Goal: Information Seeking & Learning: Check status

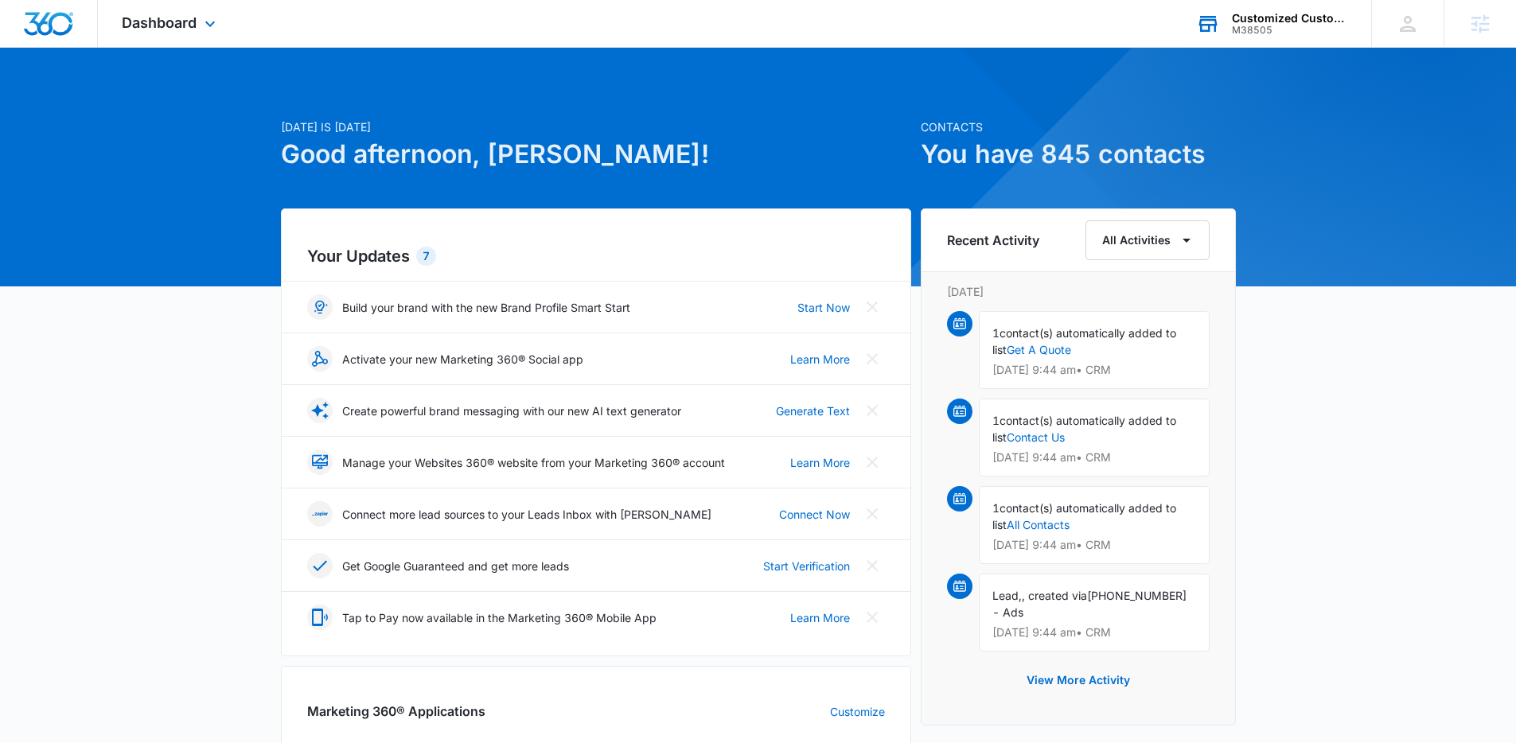
click at [1242, 28] on div "M38505" at bounding box center [1290, 30] width 116 height 11
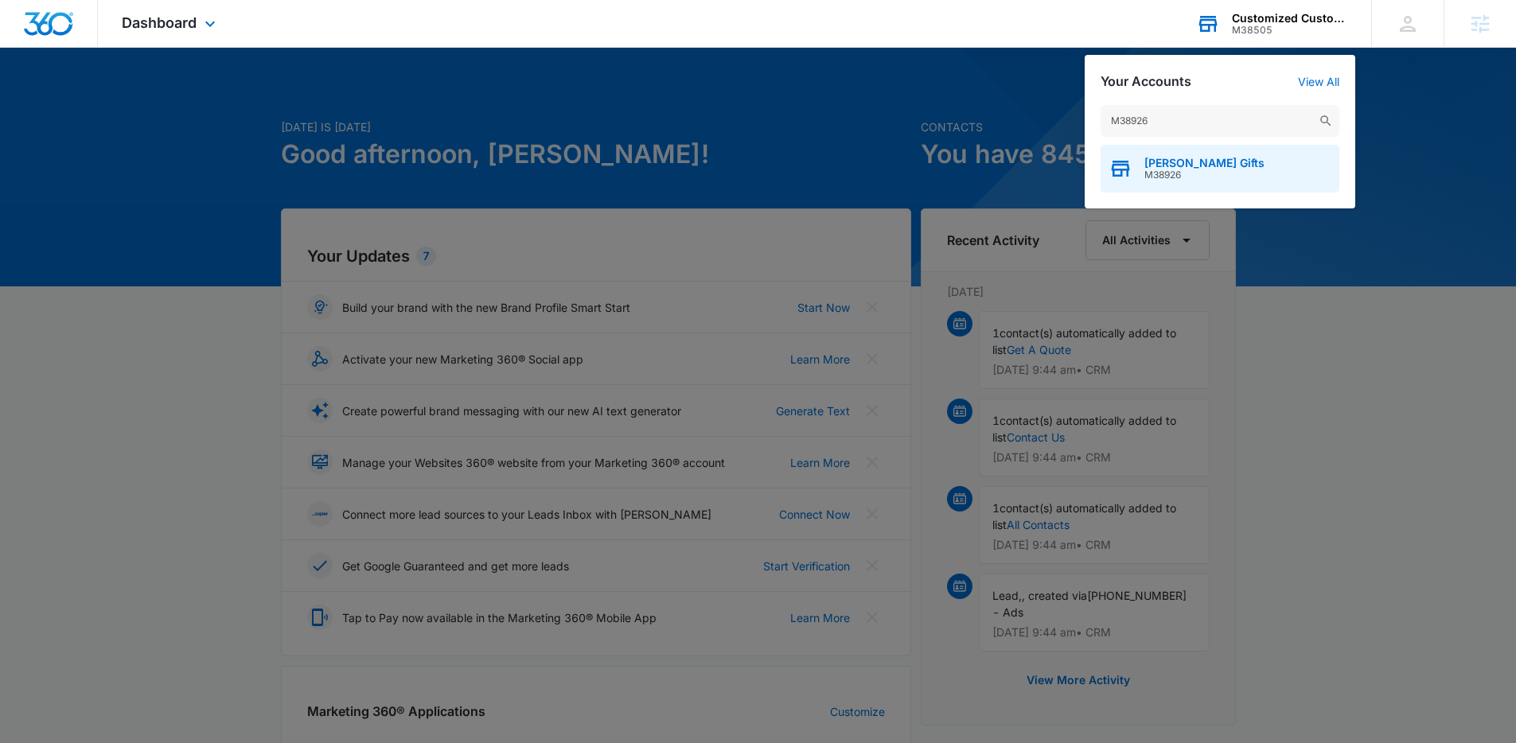
type input "M38926"
click at [1174, 169] on span "M38926" at bounding box center [1204, 174] width 120 height 11
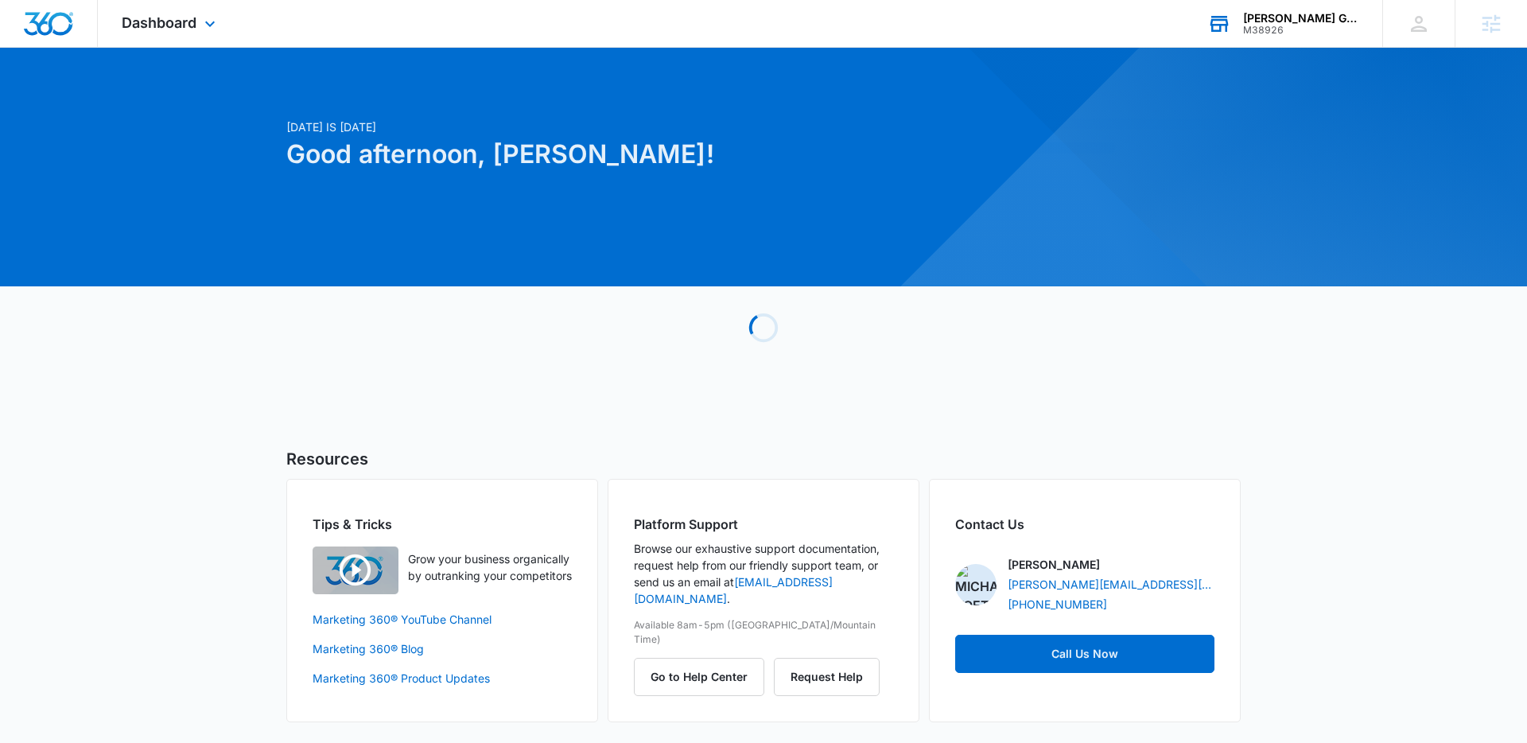
click at [177, 37] on div "Dashboard Apps Reputation Forms CRM Email Social Payments POS Content Ads Intel…" at bounding box center [171, 23] width 146 height 47
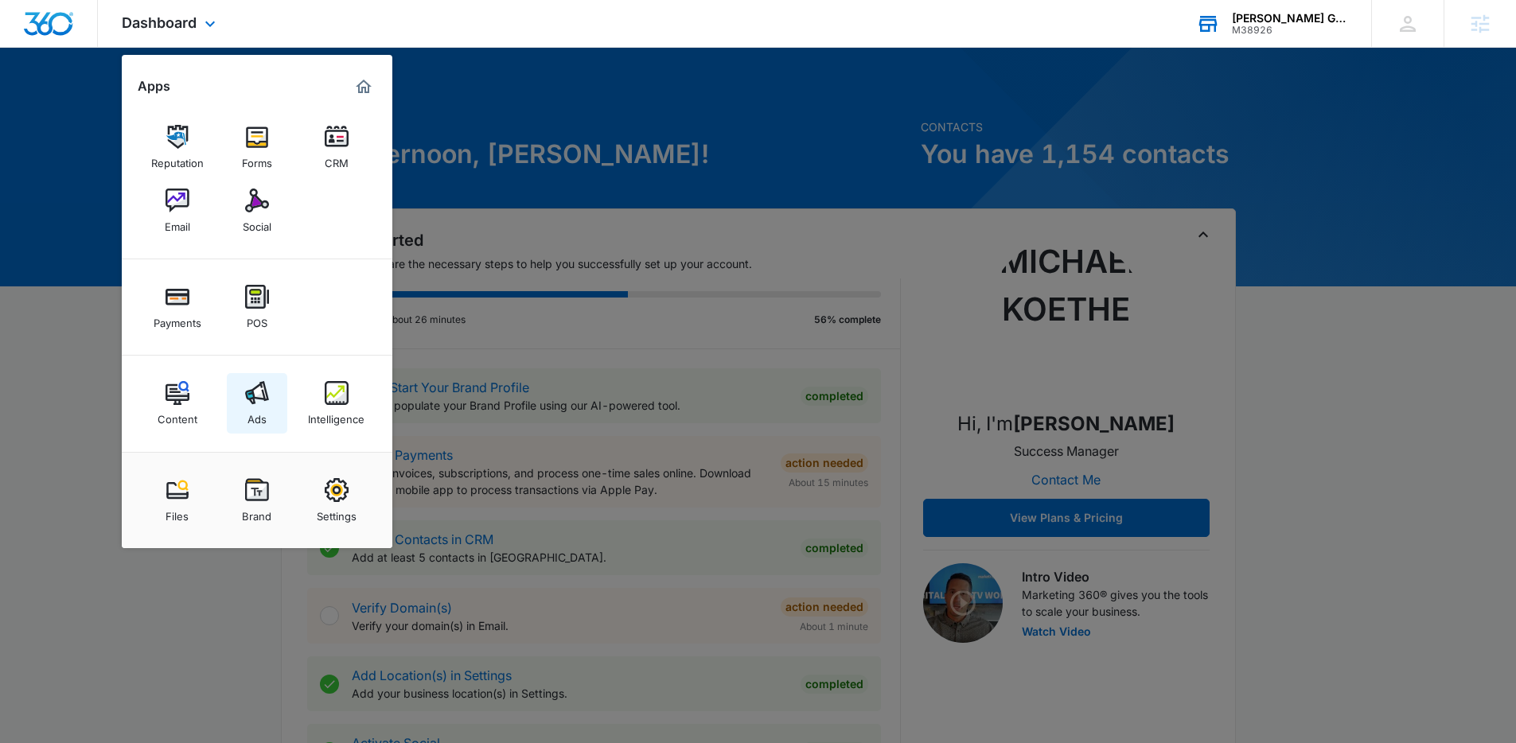
click at [282, 386] on link "Ads" at bounding box center [257, 403] width 60 height 60
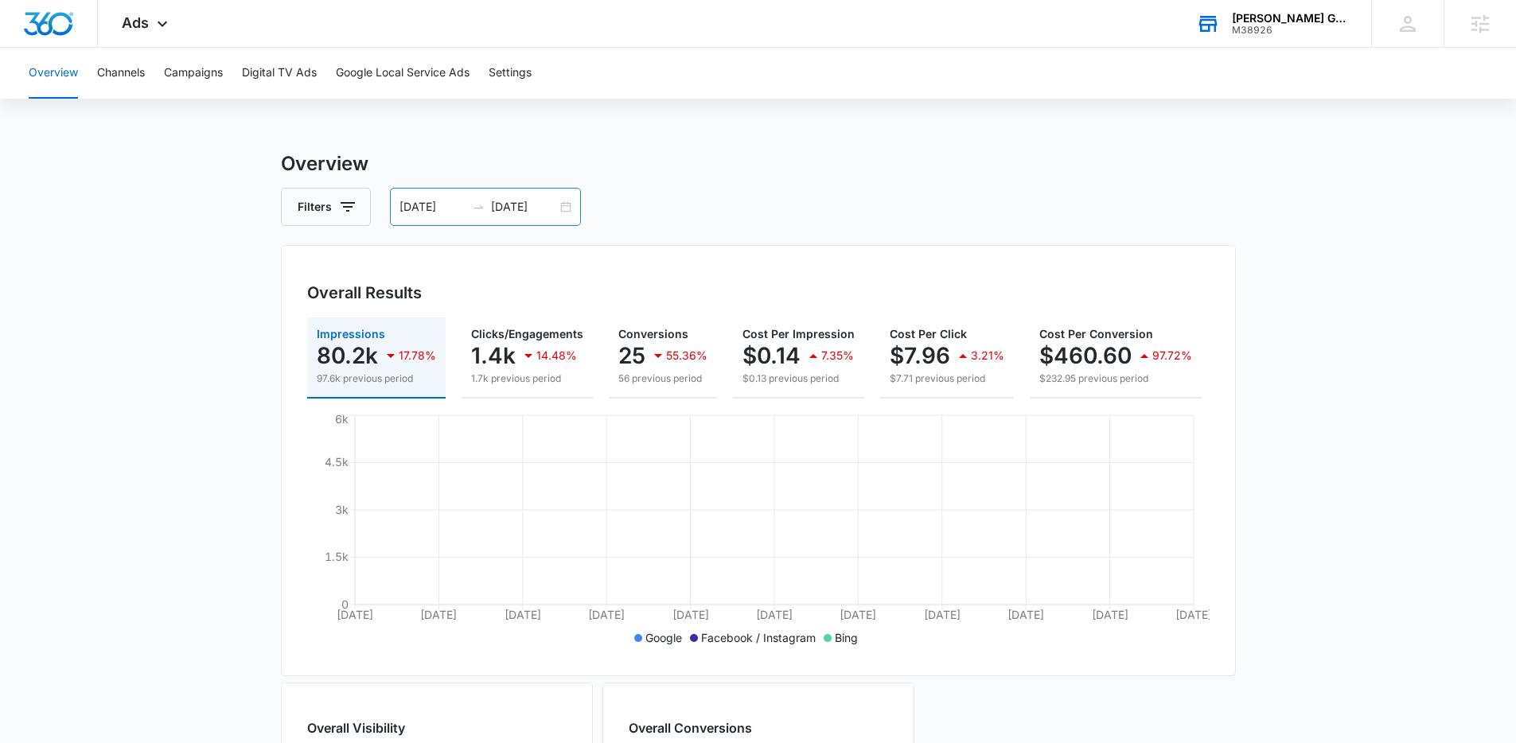
click at [438, 220] on div "[DATE] [DATE]" at bounding box center [485, 207] width 191 height 38
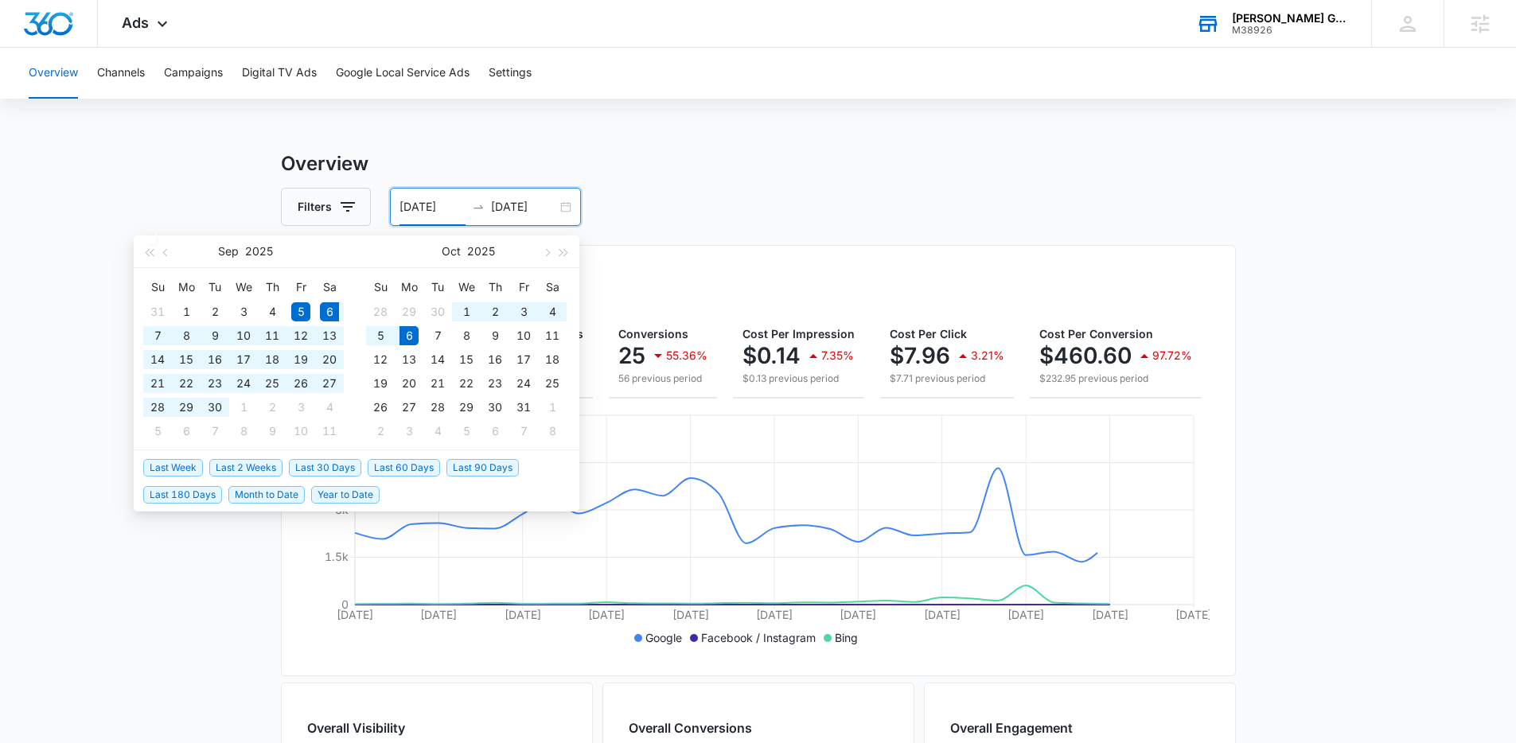
click at [300, 472] on span "Last 30 Days" at bounding box center [325, 468] width 72 height 18
type input "[DATE]"
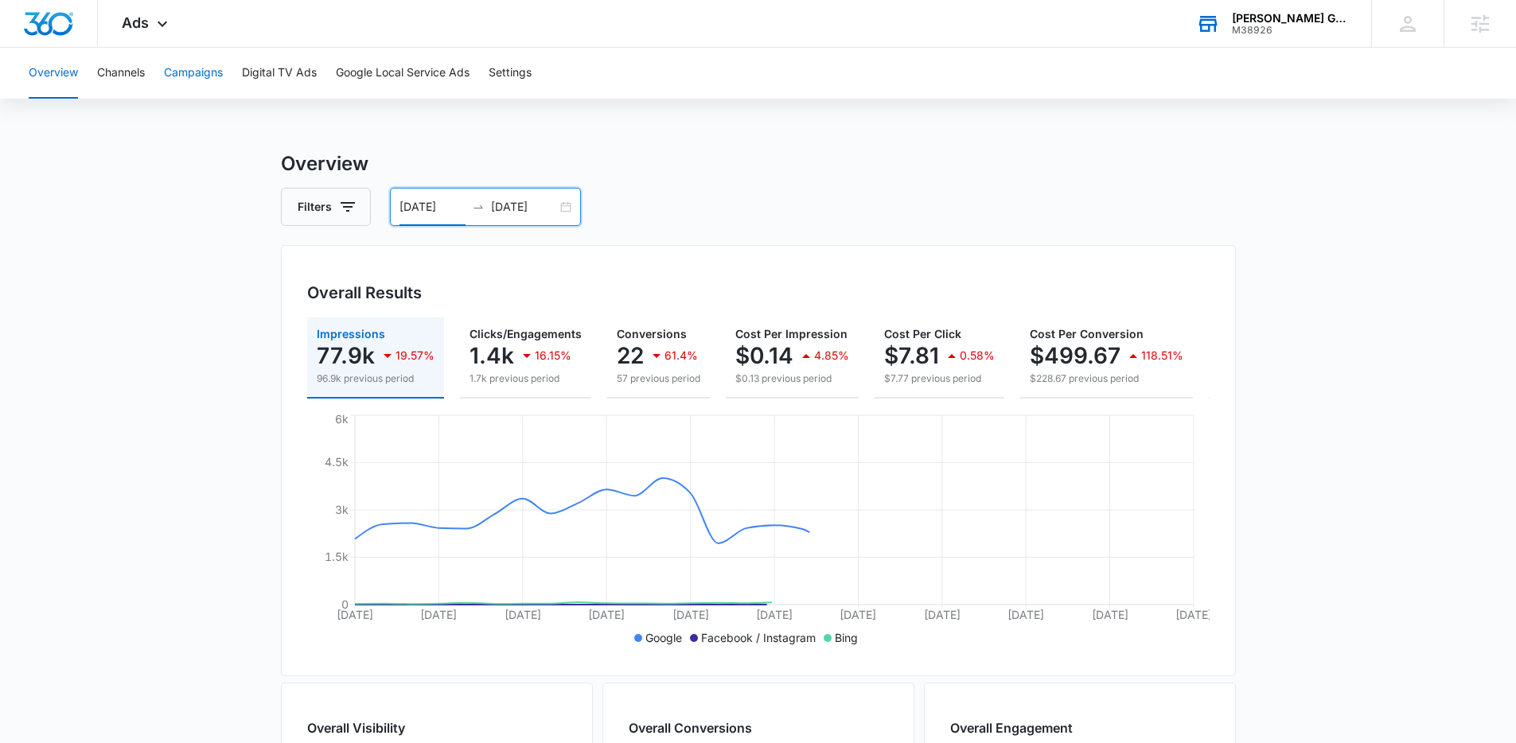
click at [209, 81] on button "Campaigns" at bounding box center [193, 73] width 59 height 51
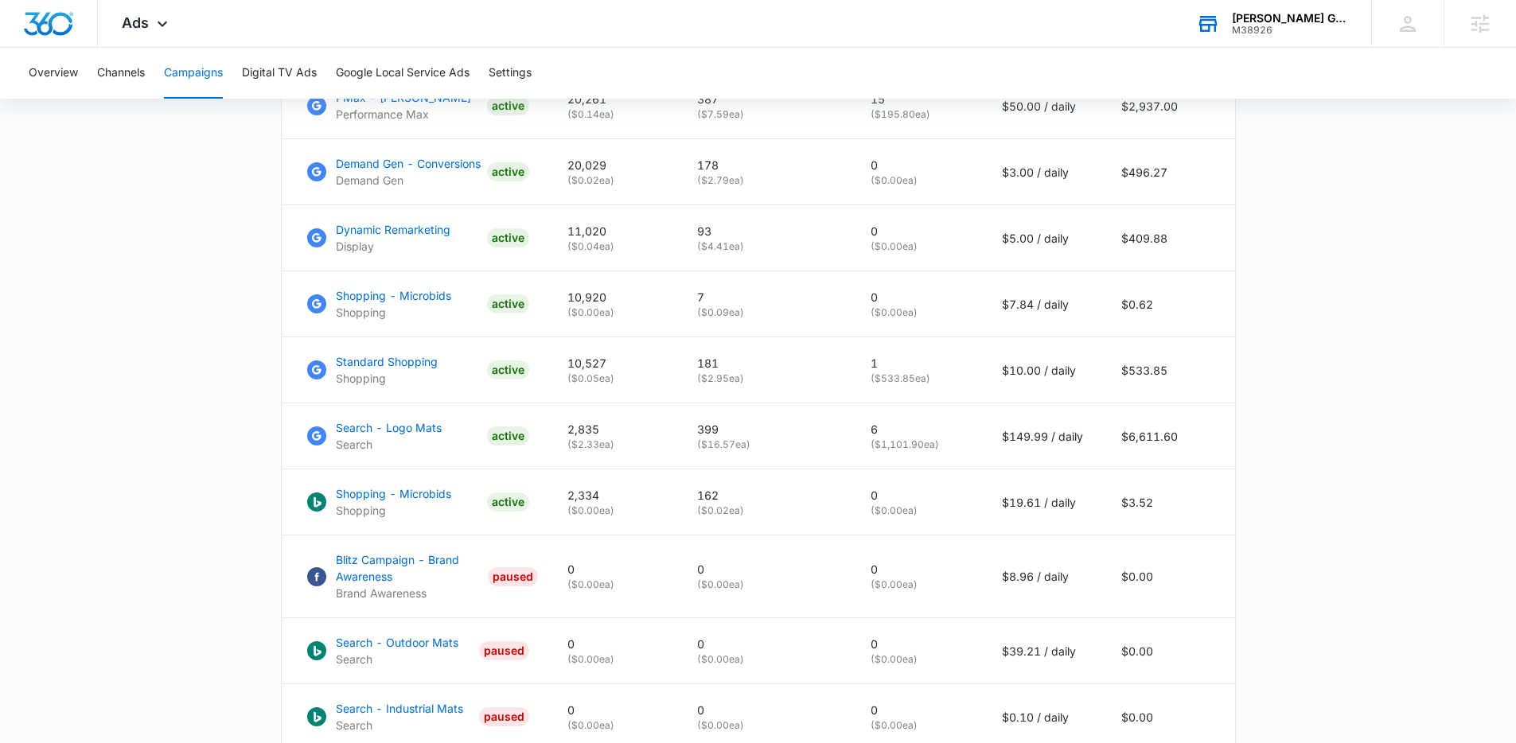
scroll to position [815, 0]
click at [150, 37] on div "Ads Apps Reputation Forms CRM Email Social Payments POS Content Ads Intelligenc…" at bounding box center [147, 23] width 98 height 47
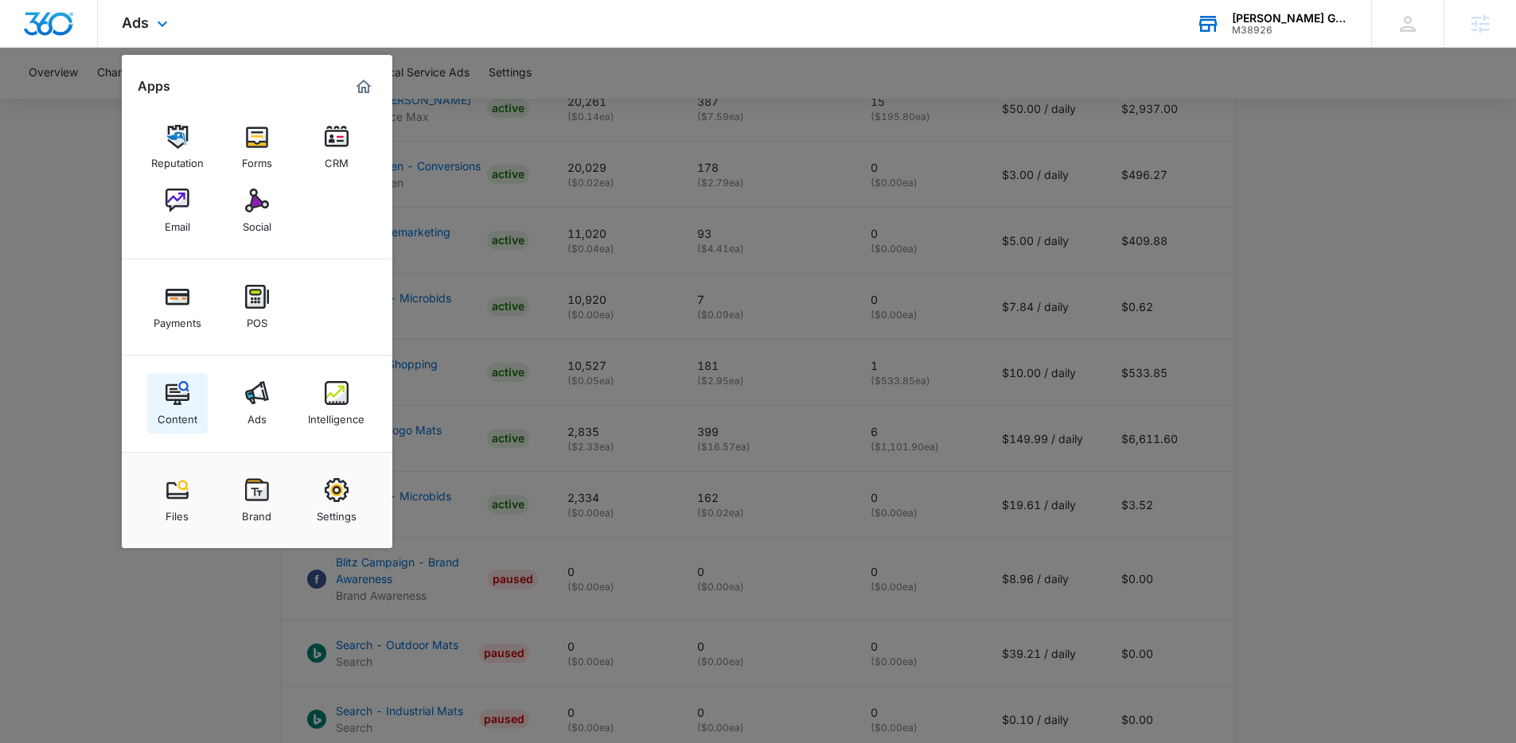
drag, startPoint x: 181, startPoint y: 395, endPoint x: 181, endPoint y: 382, distance: 13.5
click at [504, 351] on div at bounding box center [758, 371] width 1516 height 743
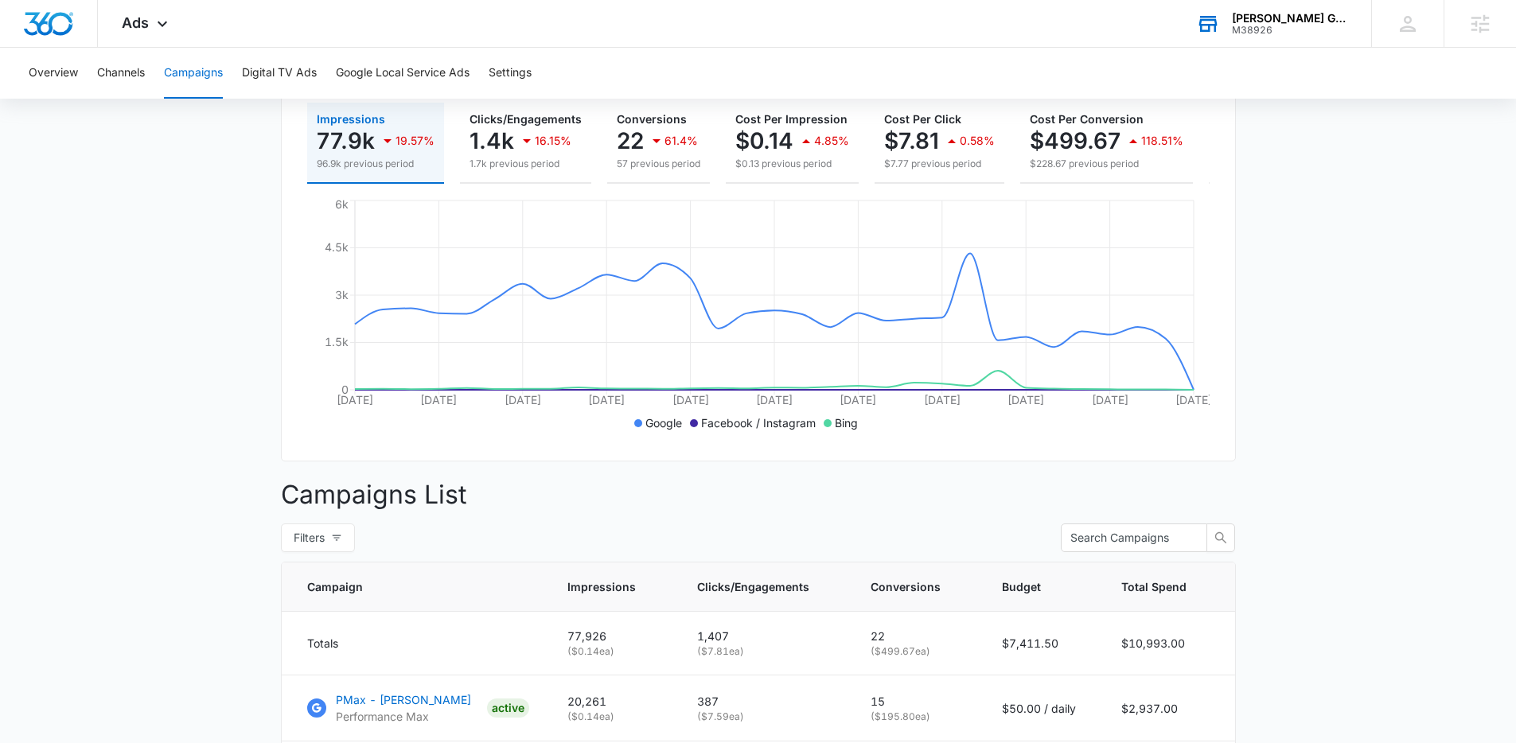
scroll to position [0, 0]
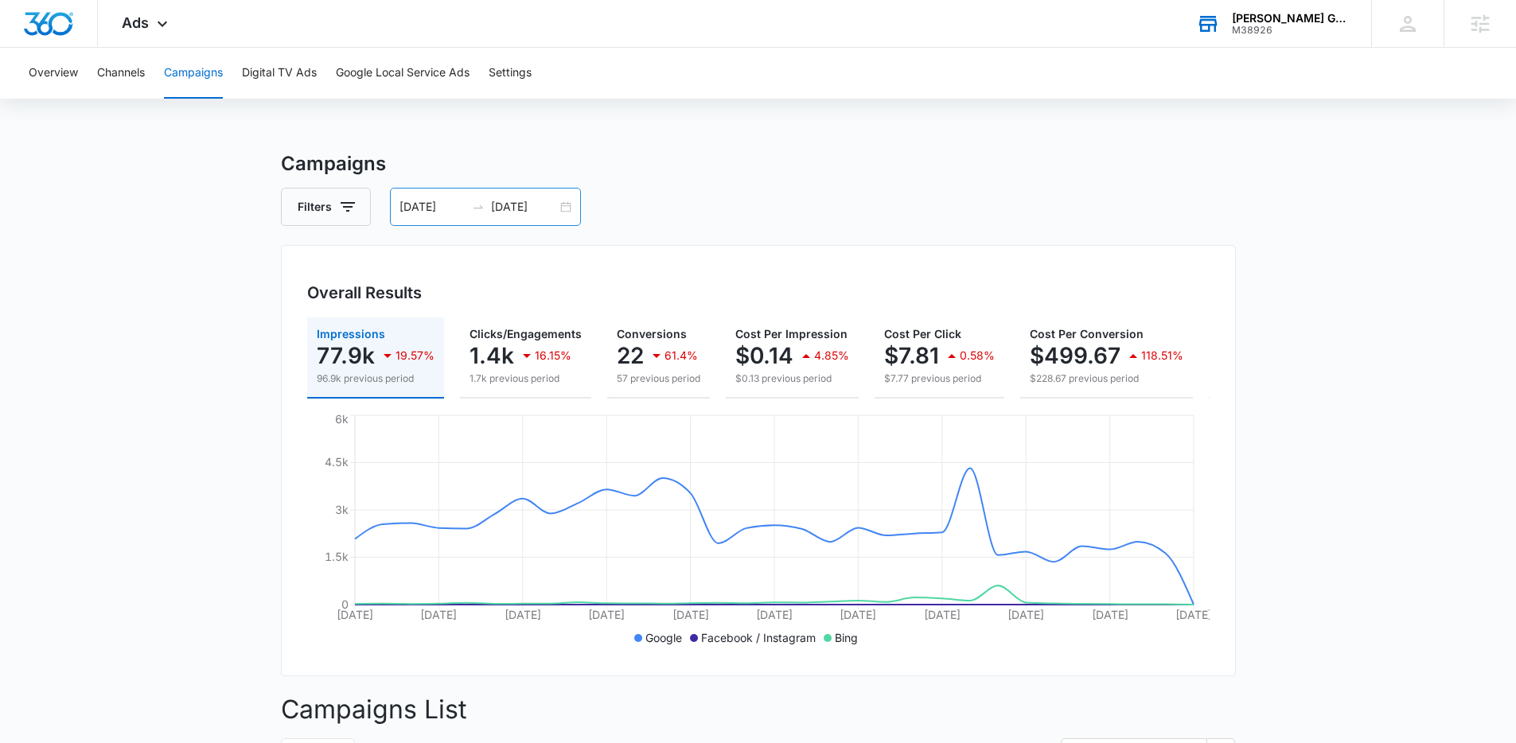
click at [484, 206] on div at bounding box center [477, 206] width 25 height 13
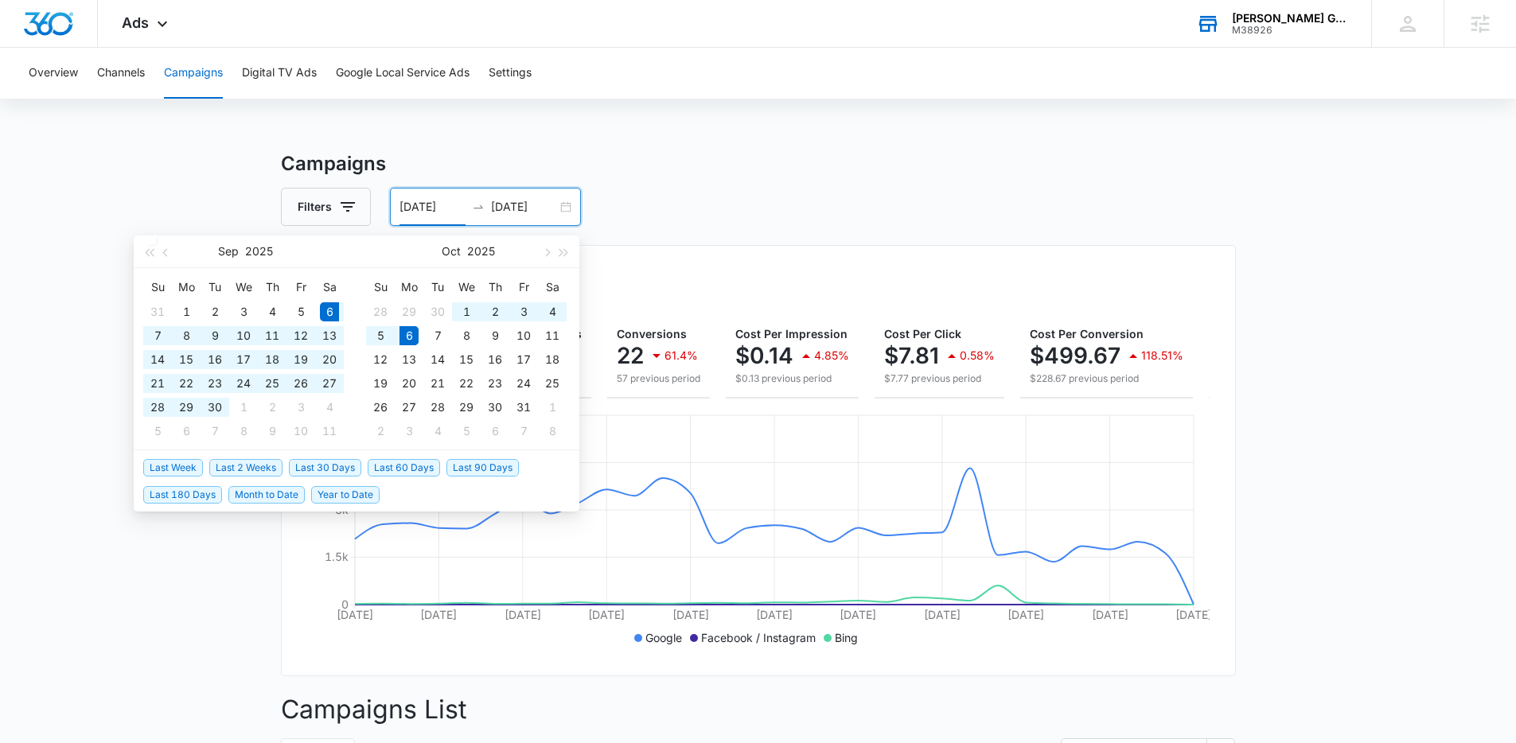
click at [335, 500] on span "Year to Date" at bounding box center [345, 495] width 68 height 18
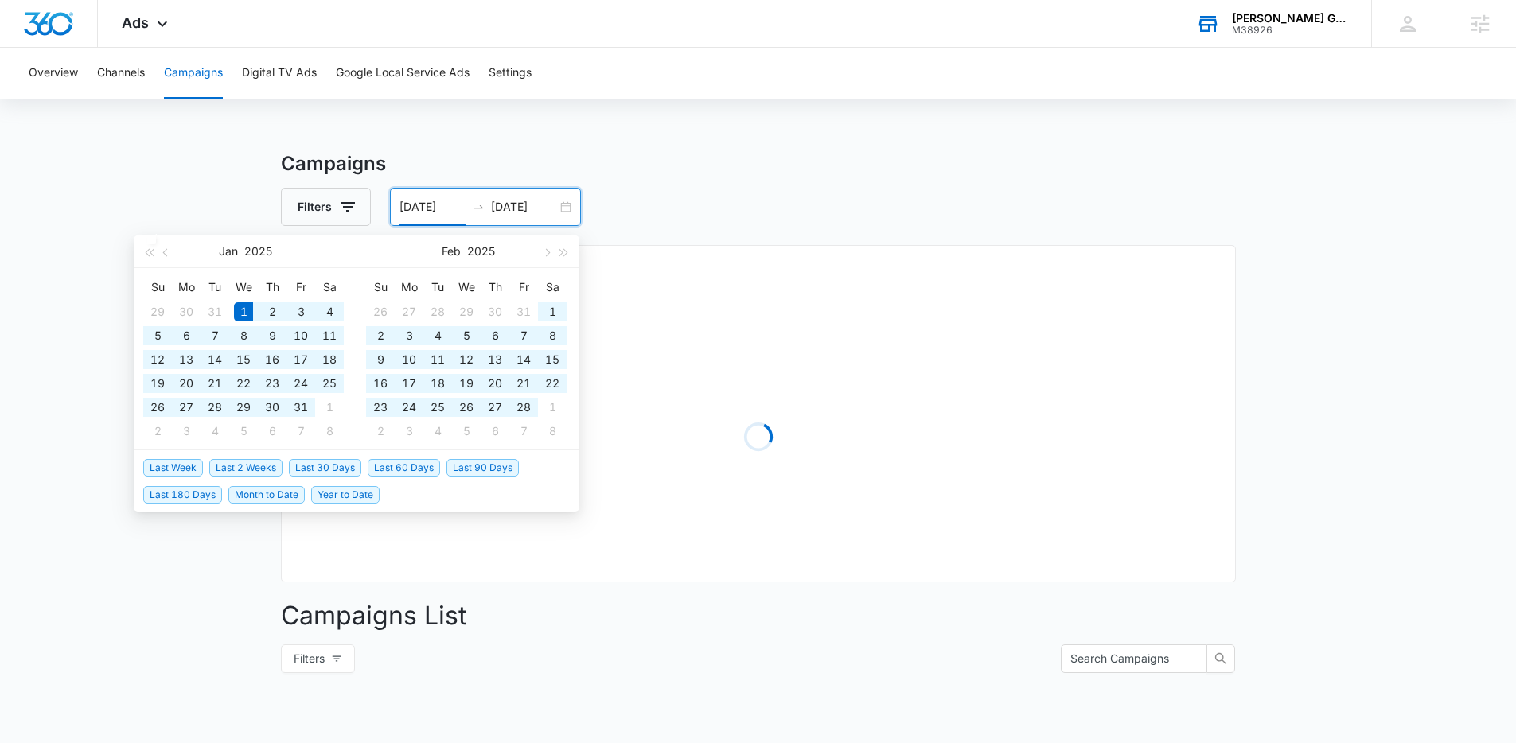
type input "[DATE]"
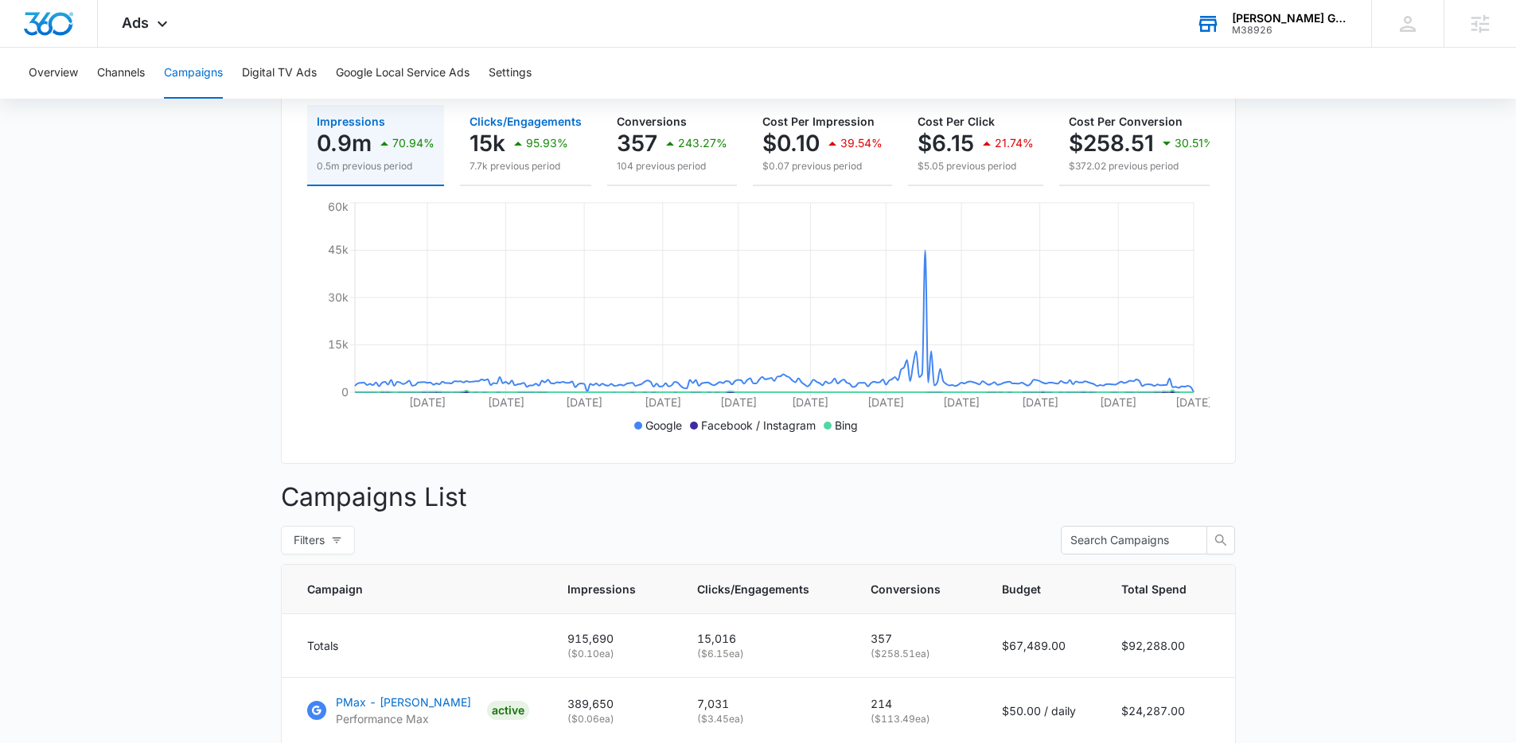
scroll to position [90, 0]
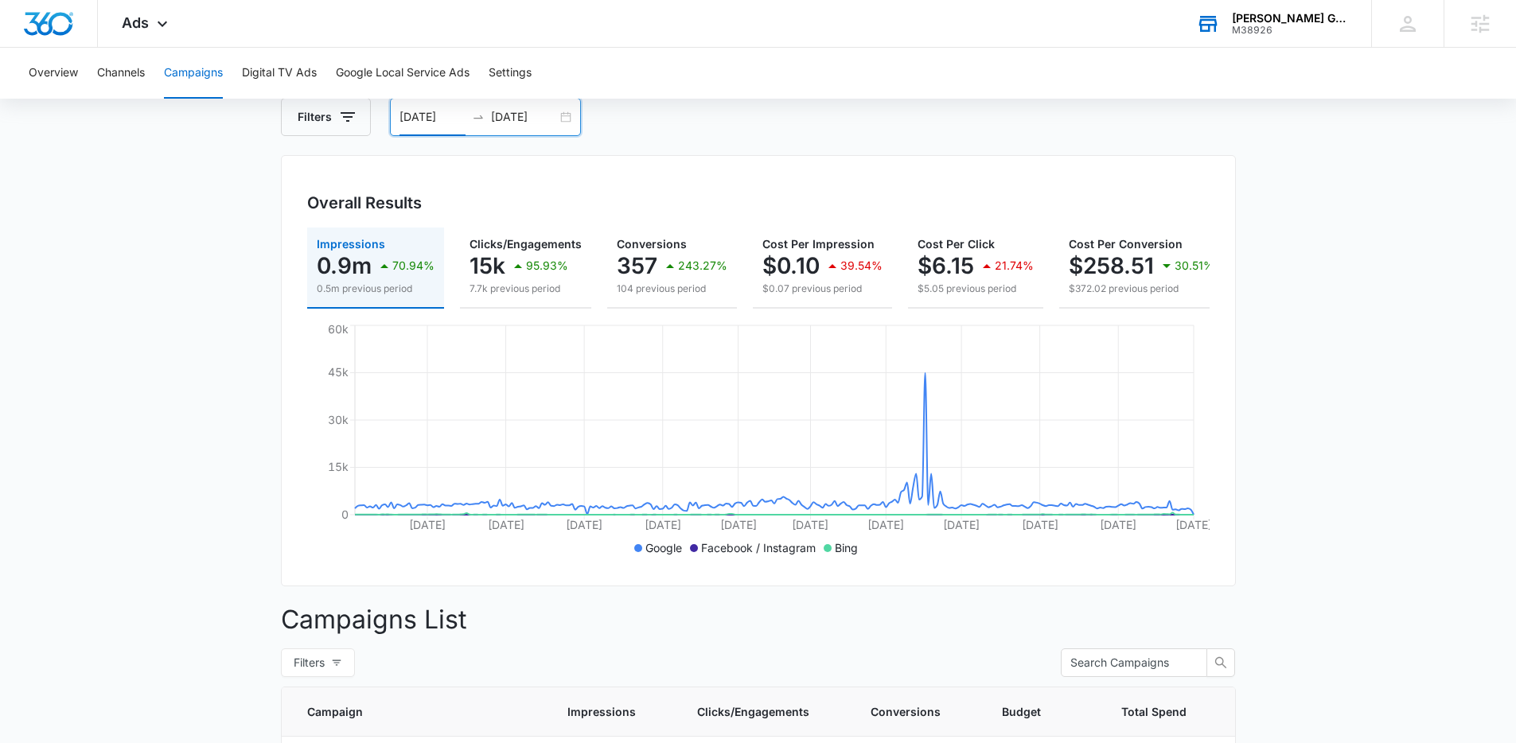
click at [498, 119] on input "[DATE]" at bounding box center [524, 117] width 66 height 18
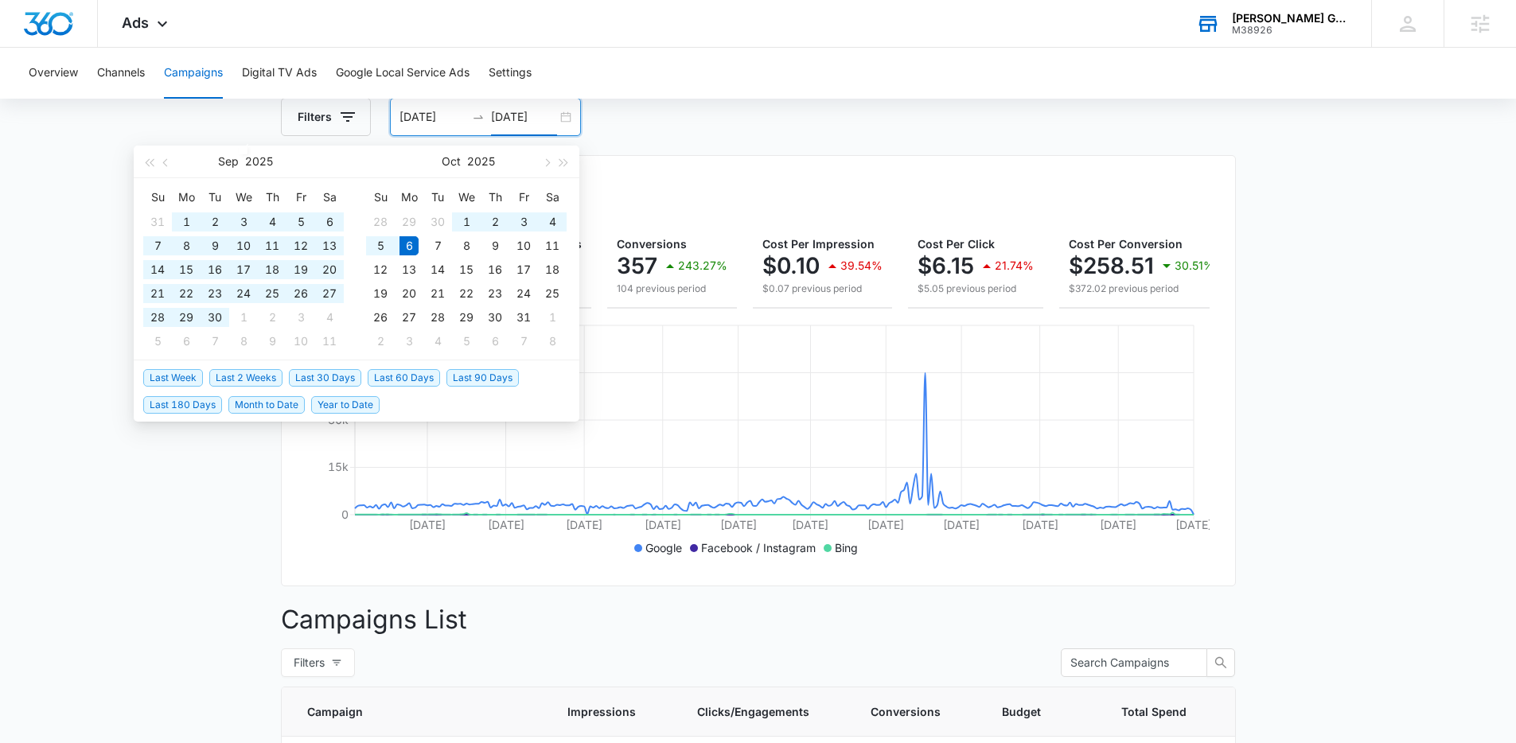
type input "[DATE]"
click at [311, 372] on span "Last 30 Days" at bounding box center [325, 378] width 72 height 18
type input "[DATE]"
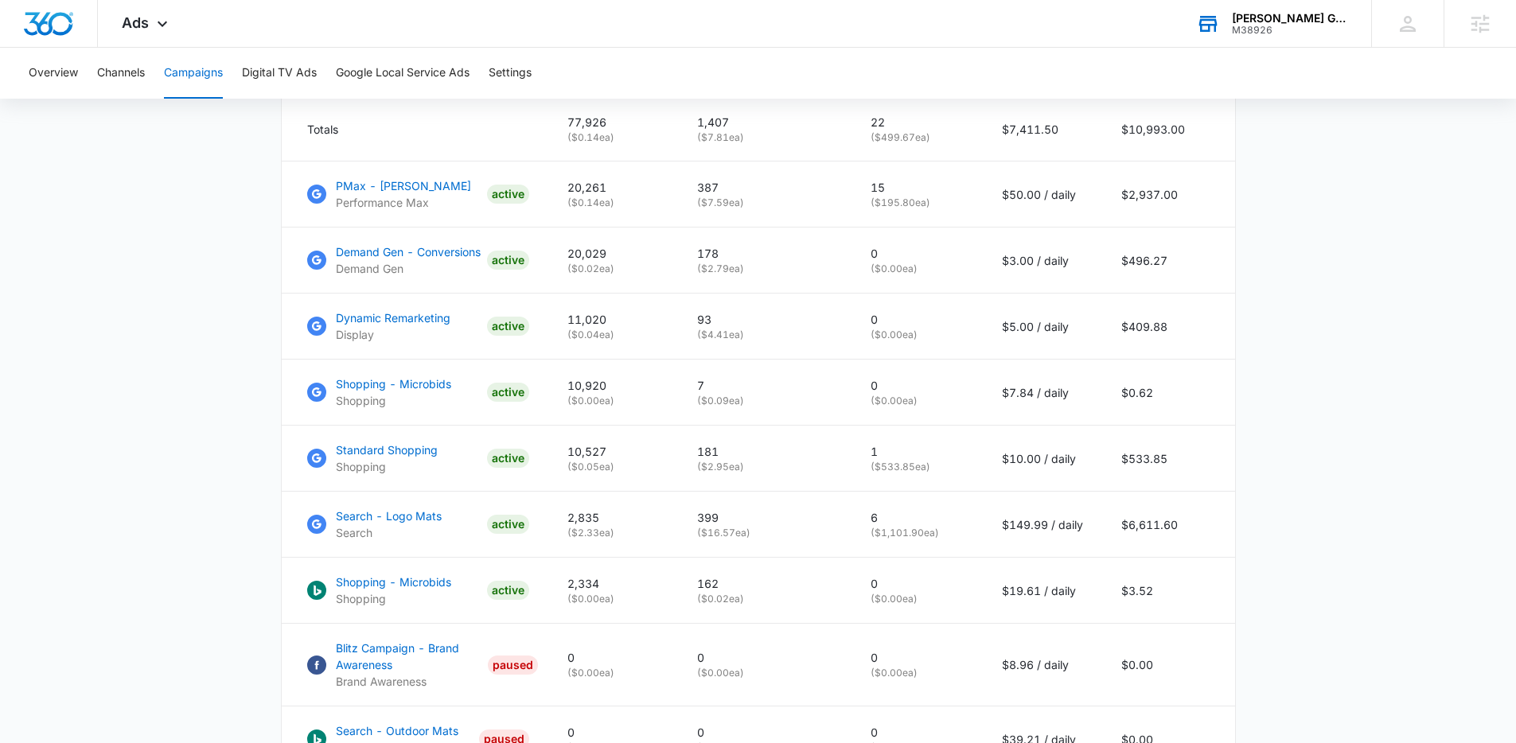
scroll to position [701, 0]
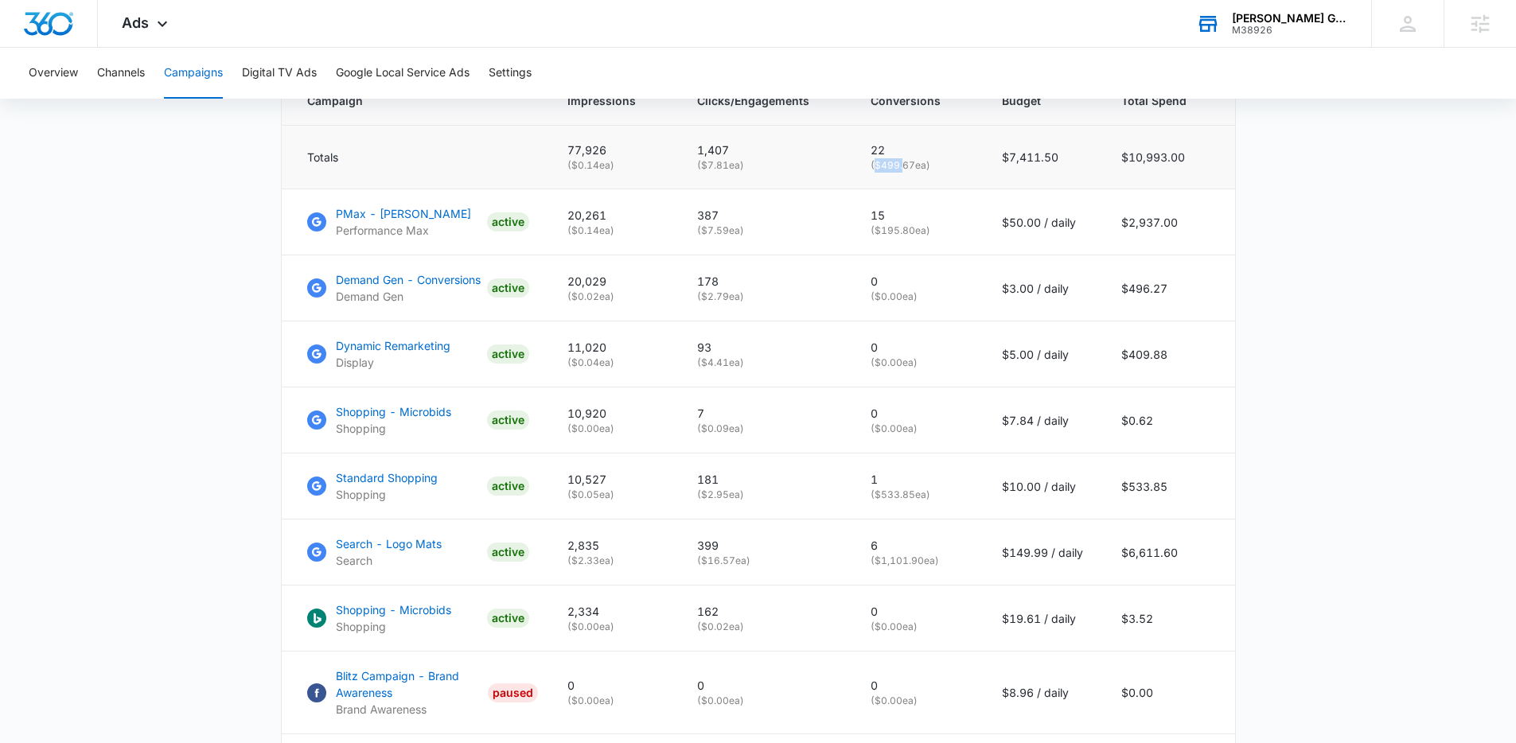
drag, startPoint x: 878, startPoint y: 177, endPoint x: 906, endPoint y: 176, distance: 27.9
click at [906, 173] on p "( $499.67 ea)" at bounding box center [916, 165] width 93 height 14
click at [881, 173] on p "( $499.67 ea)" at bounding box center [916, 165] width 93 height 14
click at [883, 173] on p "( $499.67 ea)" at bounding box center [916, 165] width 93 height 14
drag, startPoint x: 874, startPoint y: 177, endPoint x: 882, endPoint y: 177, distance: 8.8
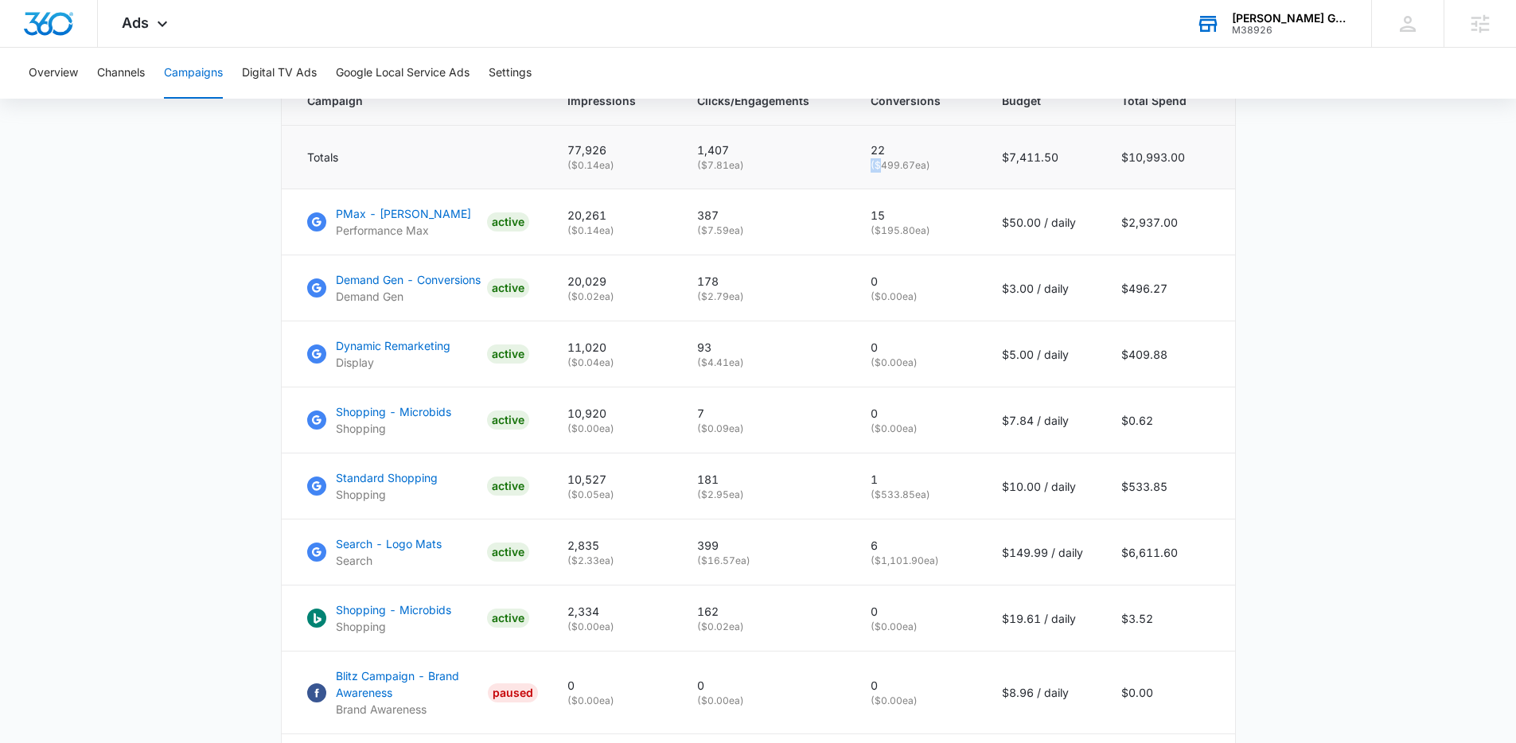
click at [882, 173] on p "( $499.67 ea)" at bounding box center [916, 165] width 93 height 14
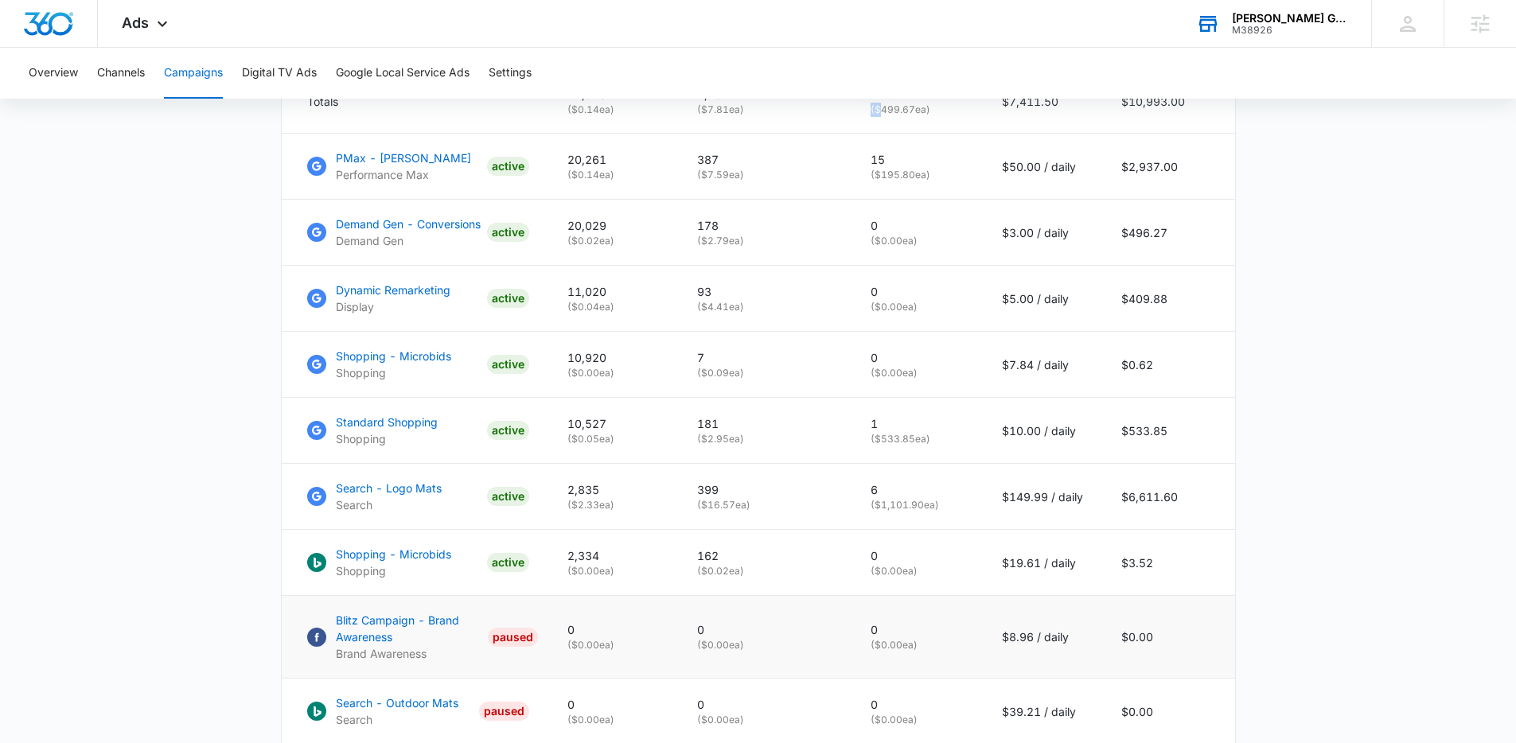
scroll to position [948, 0]
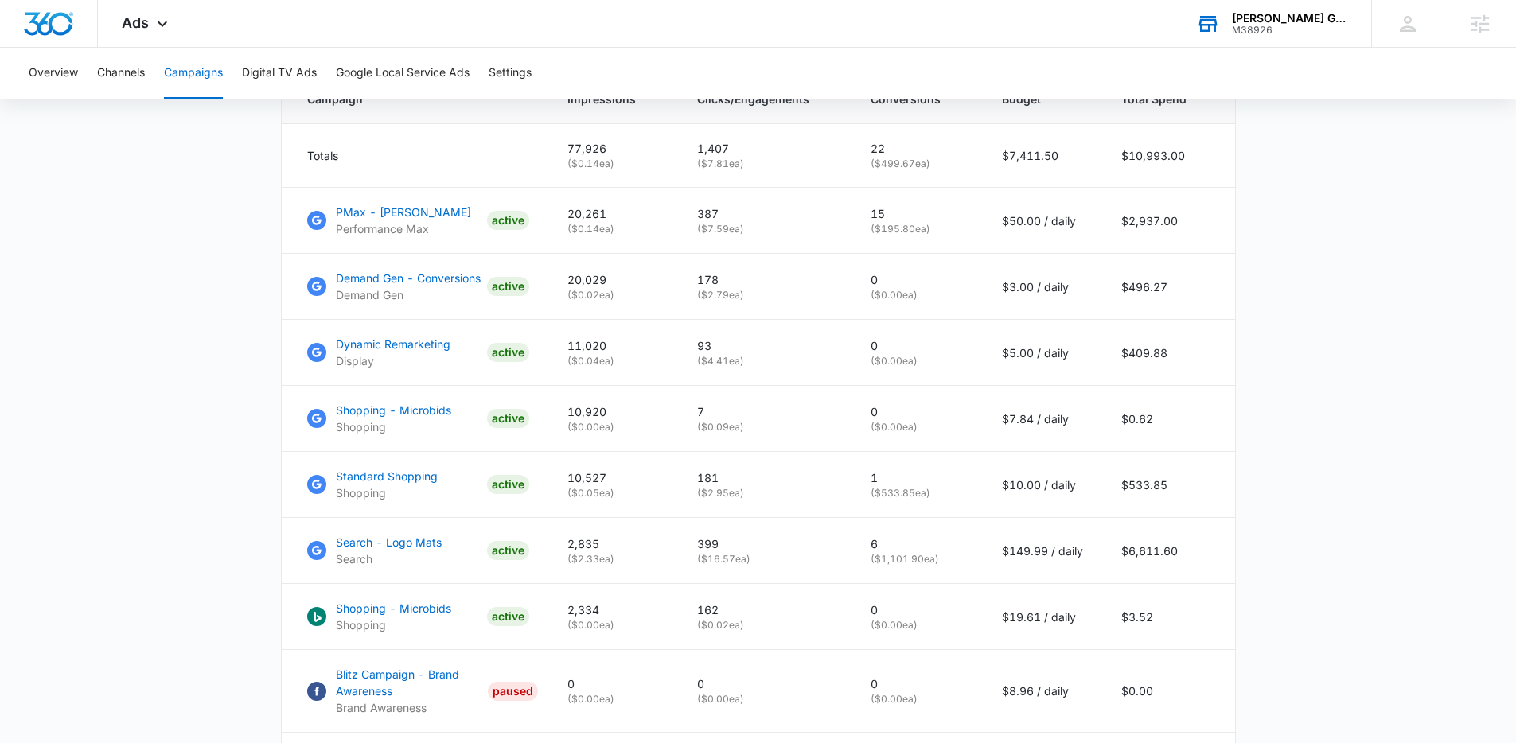
scroll to position [686, 0]
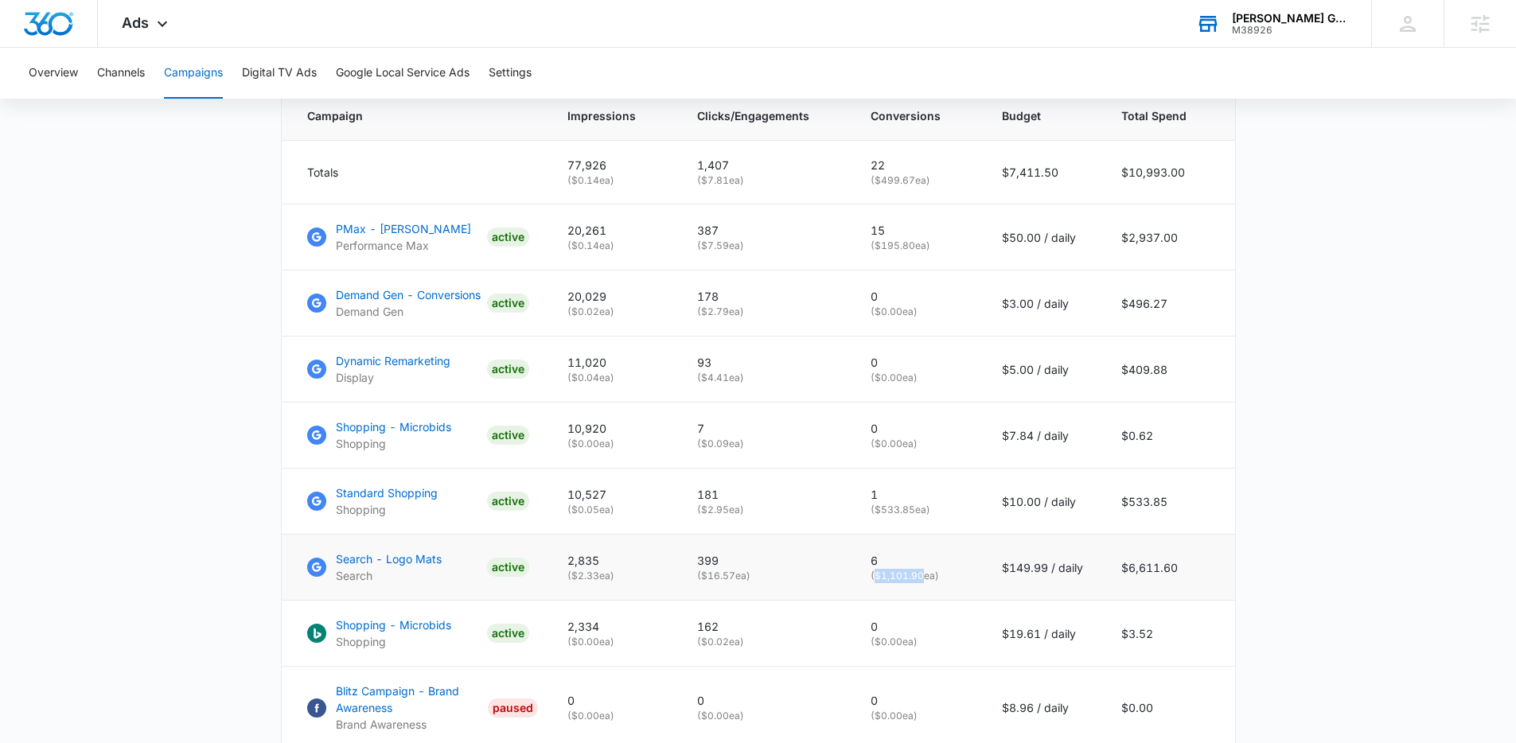
drag, startPoint x: 901, startPoint y: 592, endPoint x: 877, endPoint y: 591, distance: 23.1
click at [877, 583] on p "( $1,101.90 ea)" at bounding box center [916, 576] width 93 height 14
click at [888, 583] on p "( $1,101.90 ea)" at bounding box center [916, 576] width 93 height 14
drag, startPoint x: 871, startPoint y: 590, endPoint x: 899, endPoint y: 591, distance: 27.9
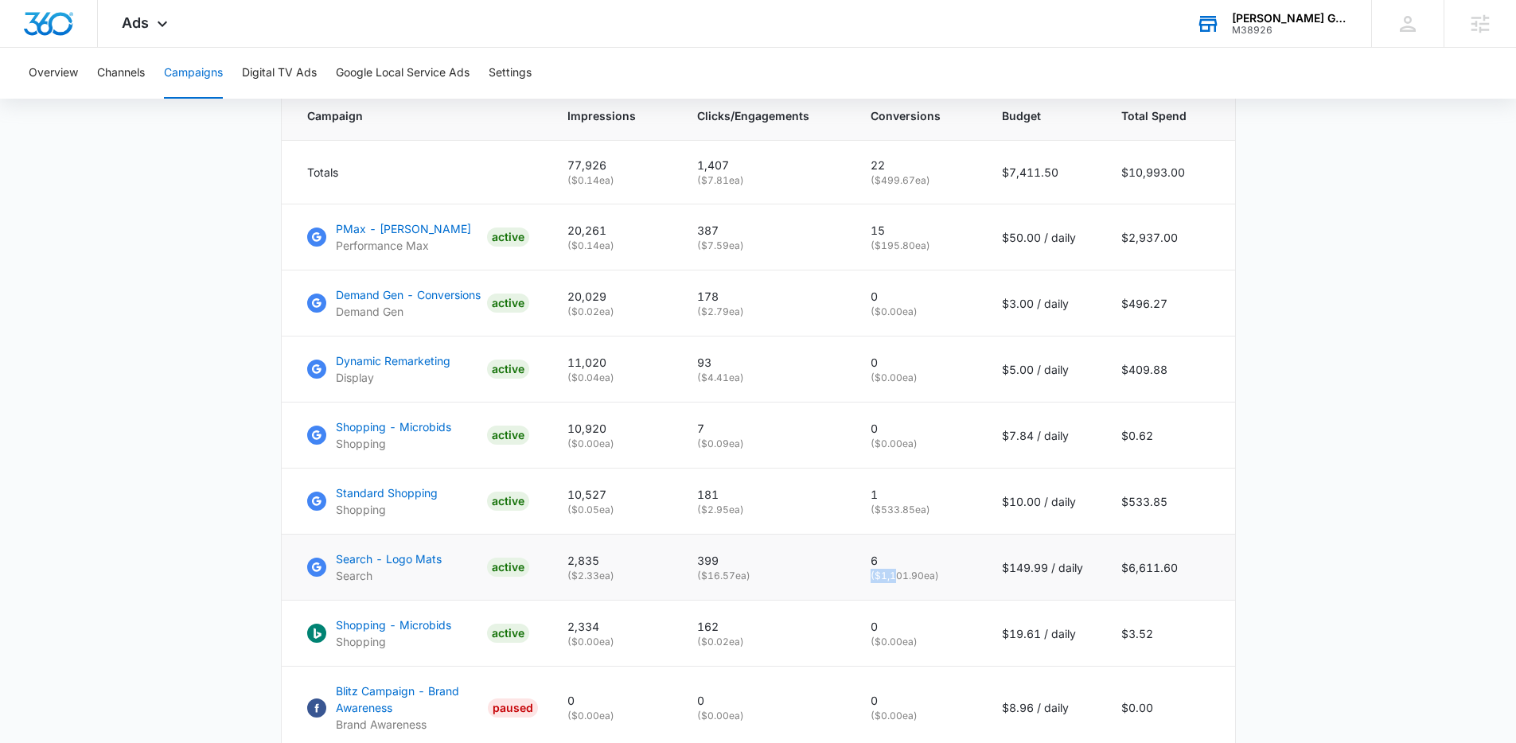
click at [899, 591] on td "6 ( $1,101.90 ea)" at bounding box center [916, 568] width 131 height 66
click at [898, 583] on p "( $1,101.90 ea)" at bounding box center [916, 576] width 93 height 14
click at [240, 512] on main "Campaigns Filters [DATE] [DATE] Overall Results Impressions 77.9k 19.57% 96.9k …" at bounding box center [758, 229] width 1516 height 1530
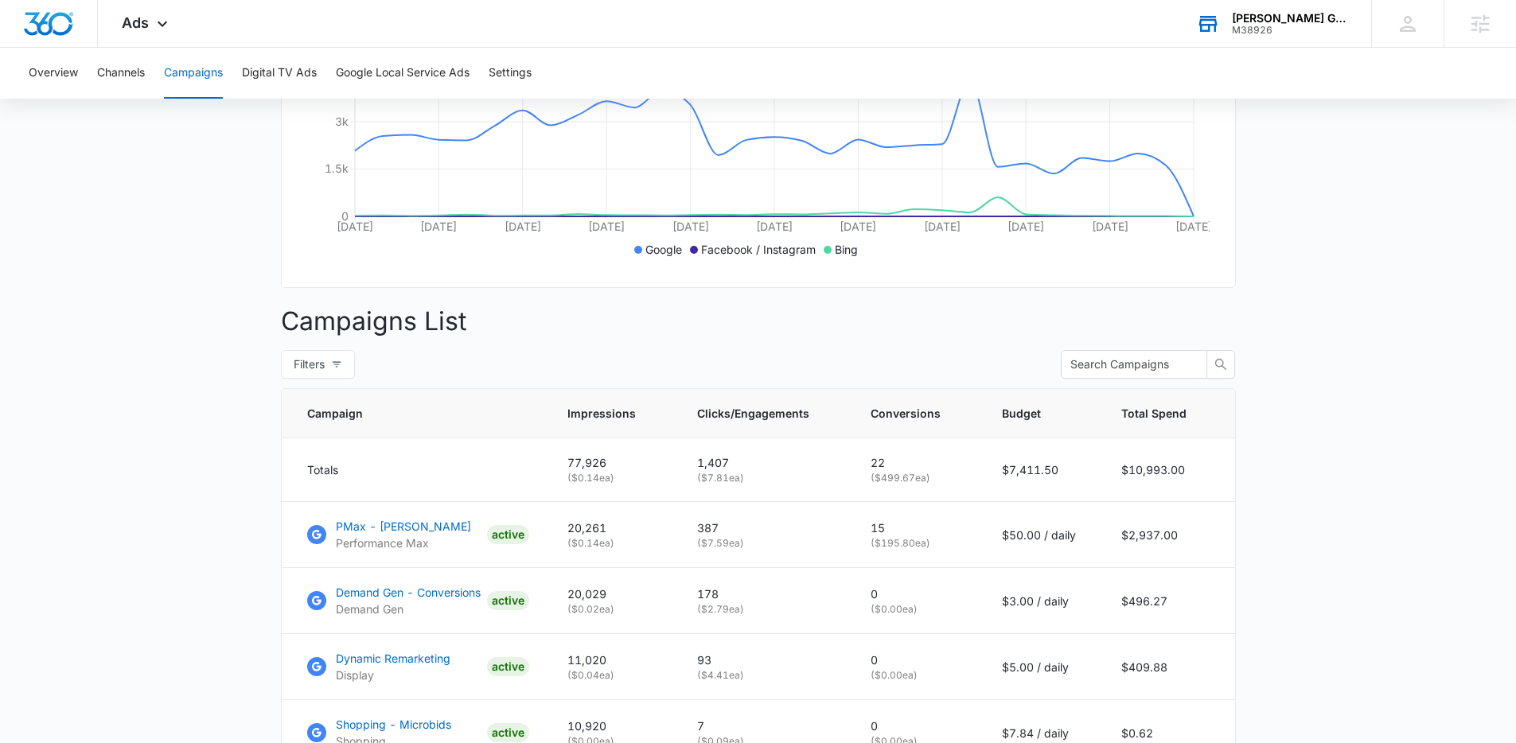
scroll to position [372, 0]
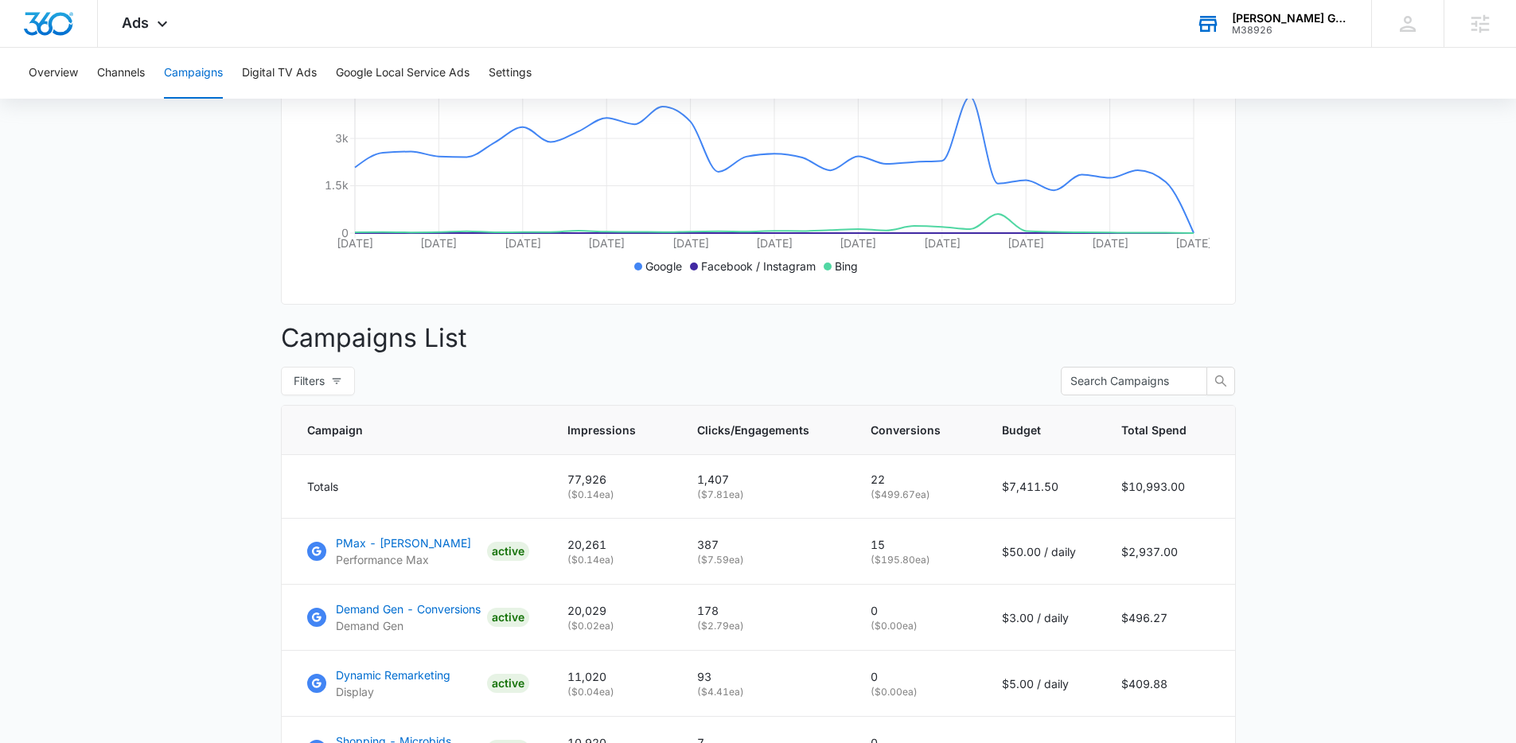
click at [1300, 32] on div "M38926" at bounding box center [1290, 30] width 116 height 11
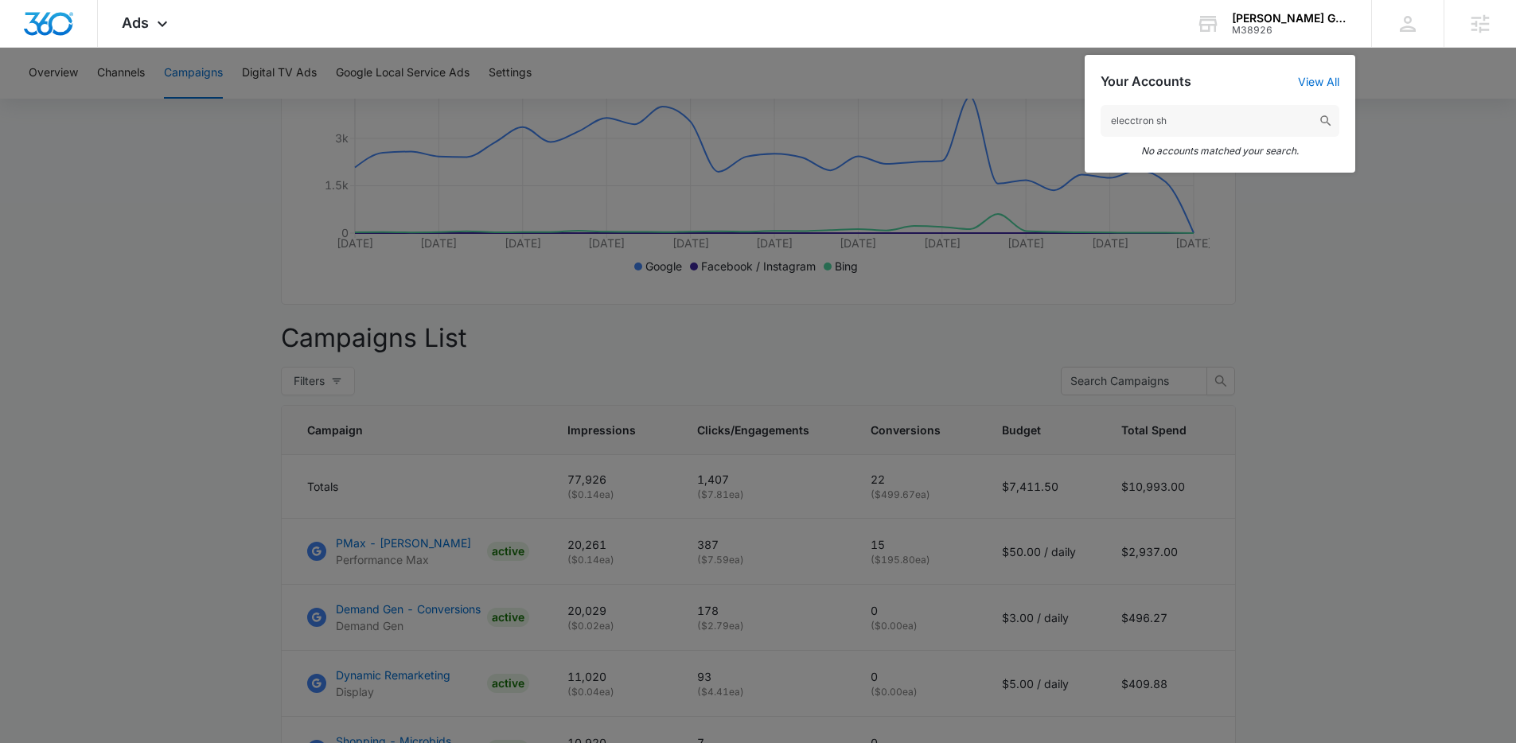
click at [1136, 123] on input "elecctron sh" at bounding box center [1219, 121] width 239 height 32
click at [1176, 125] on input "electron sh" at bounding box center [1219, 121] width 239 height 32
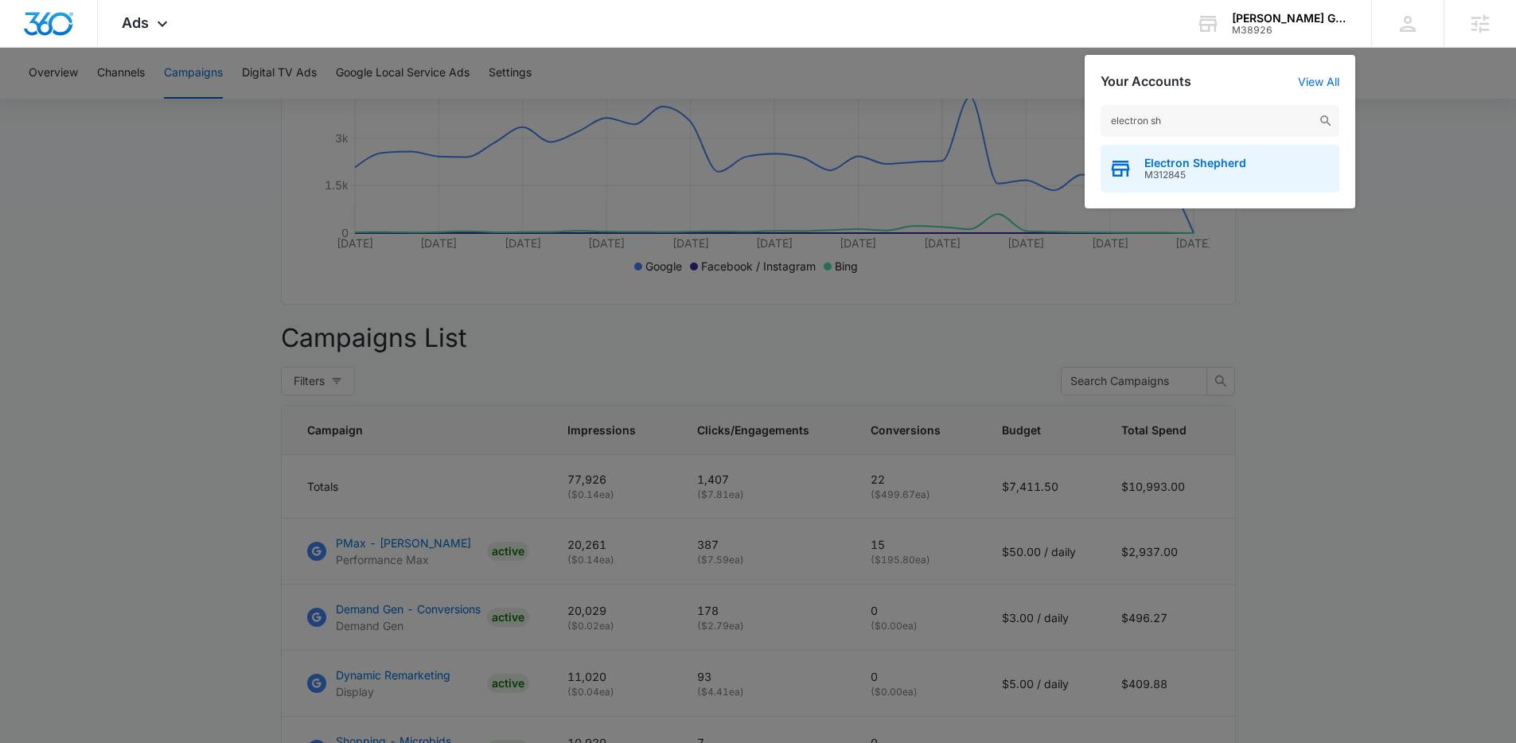
type input "electron sh"
click at [1187, 173] on span "M312845" at bounding box center [1195, 174] width 102 height 11
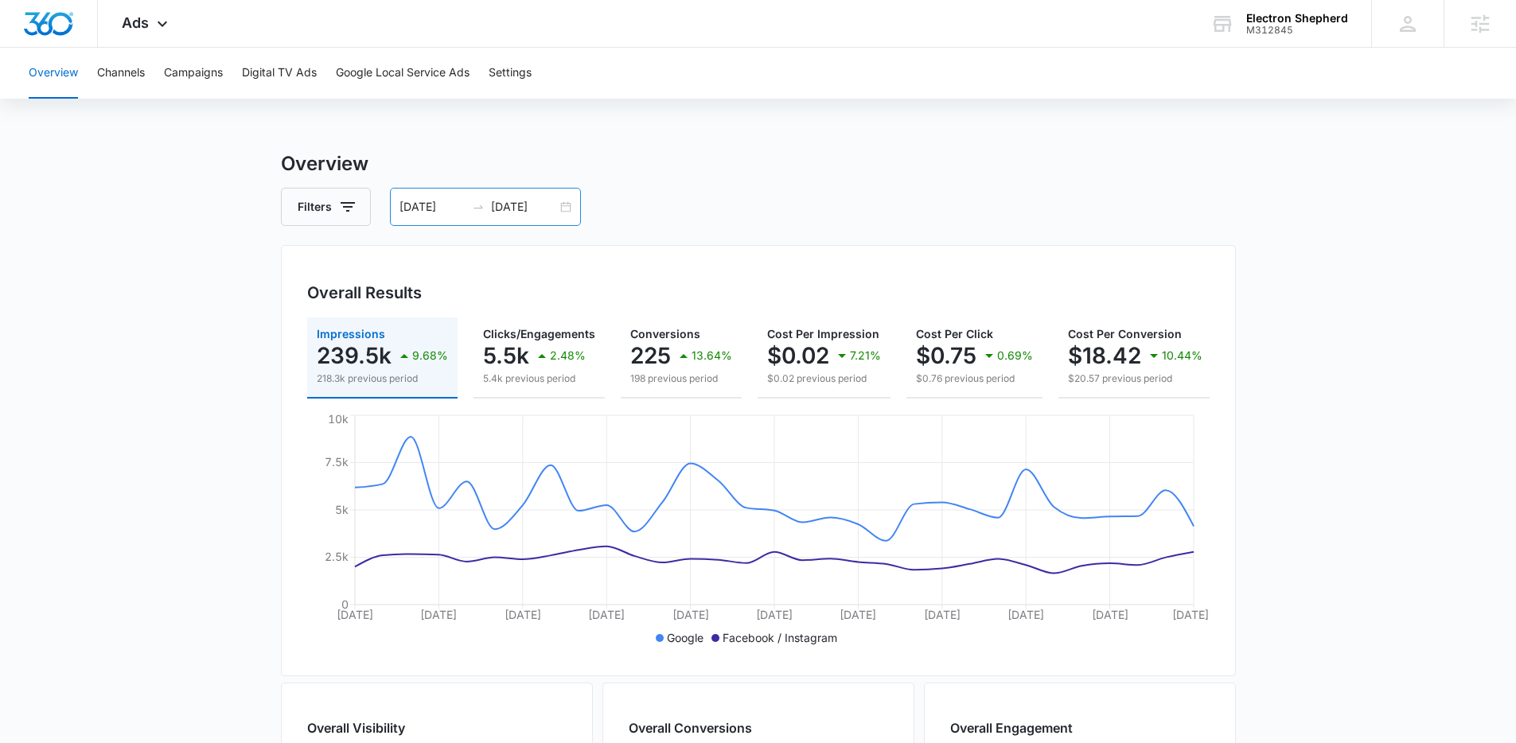
drag, startPoint x: 508, startPoint y: 226, endPoint x: 504, endPoint y: 209, distance: 17.2
click at [508, 225] on div "Overview Filters [DATE] [DATE] Overall Results Impressions 239.5k 9.68% 218.3k …" at bounding box center [758, 721] width 955 height 1142
click at [504, 208] on input "[DATE]" at bounding box center [524, 207] width 66 height 18
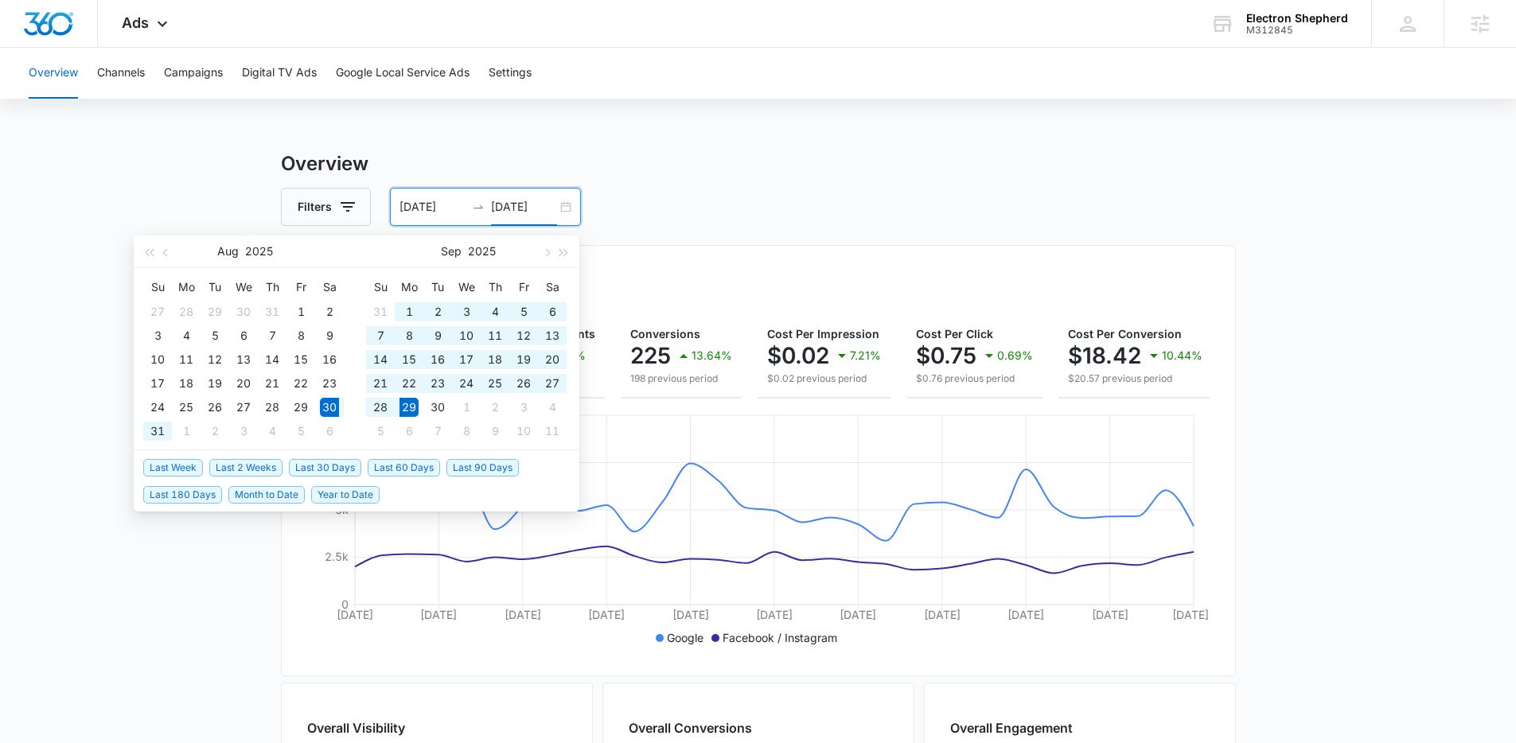
type input "[DATE]"
click at [349, 464] on span "Last 30 Days" at bounding box center [325, 468] width 72 height 18
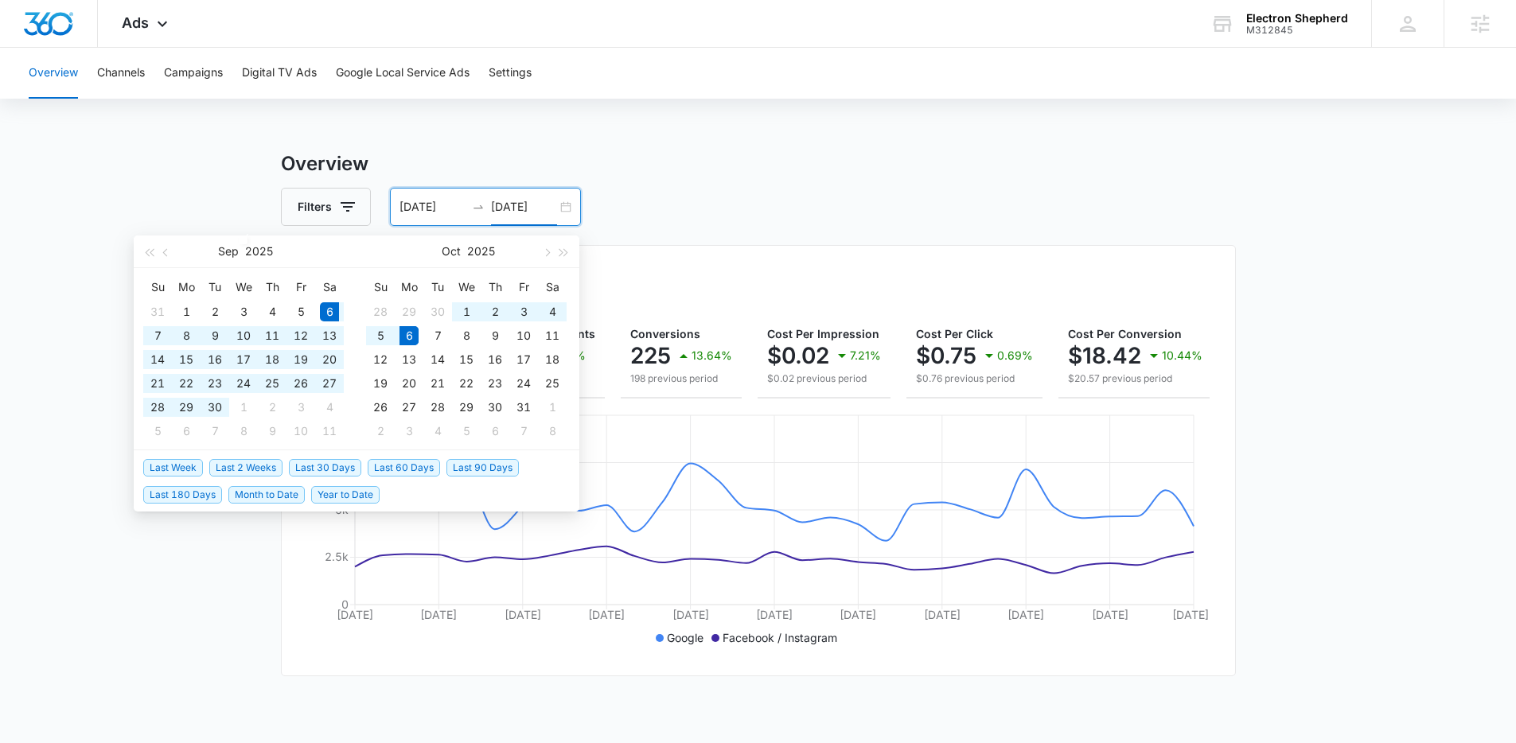
type input "[DATE]"
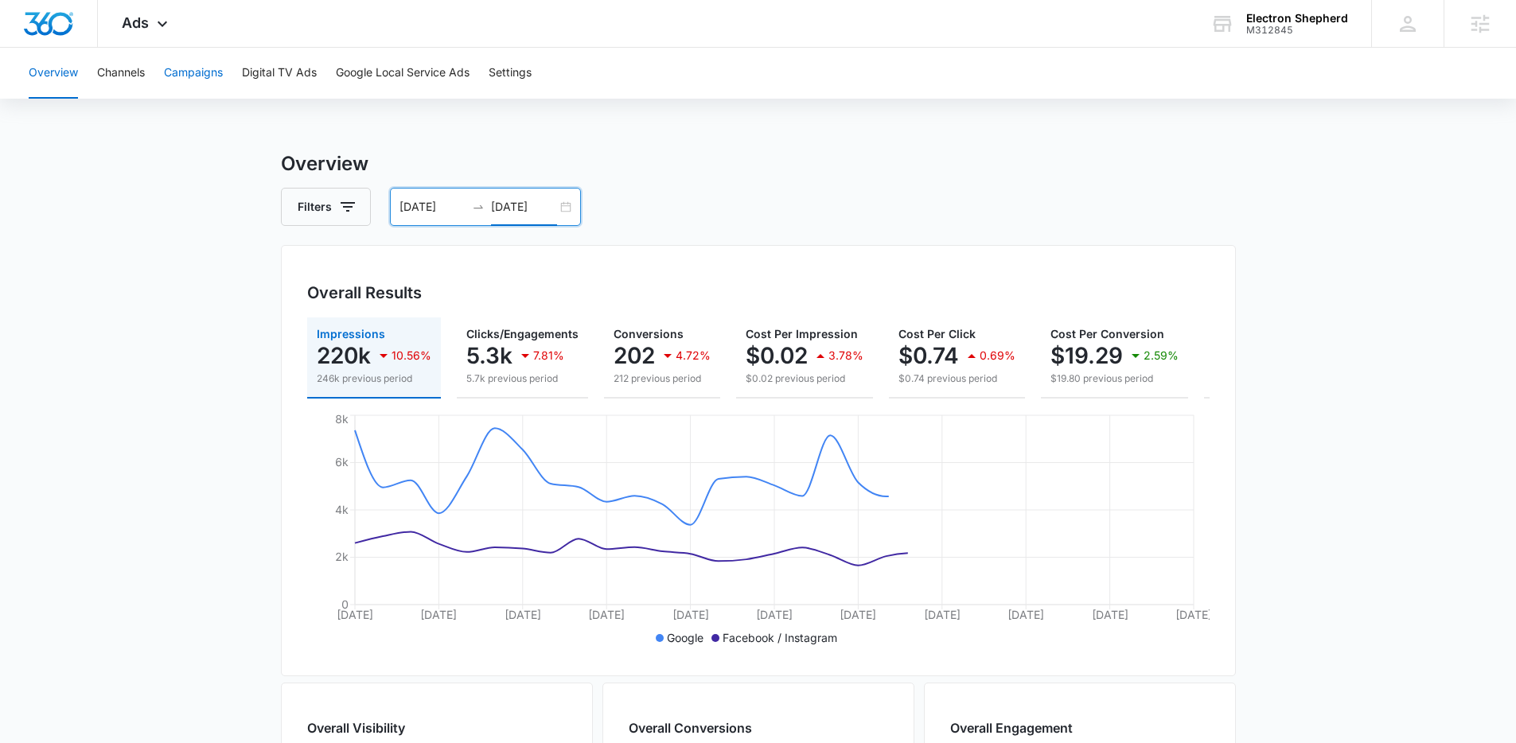
click at [214, 71] on button "Campaigns" at bounding box center [193, 73] width 59 height 51
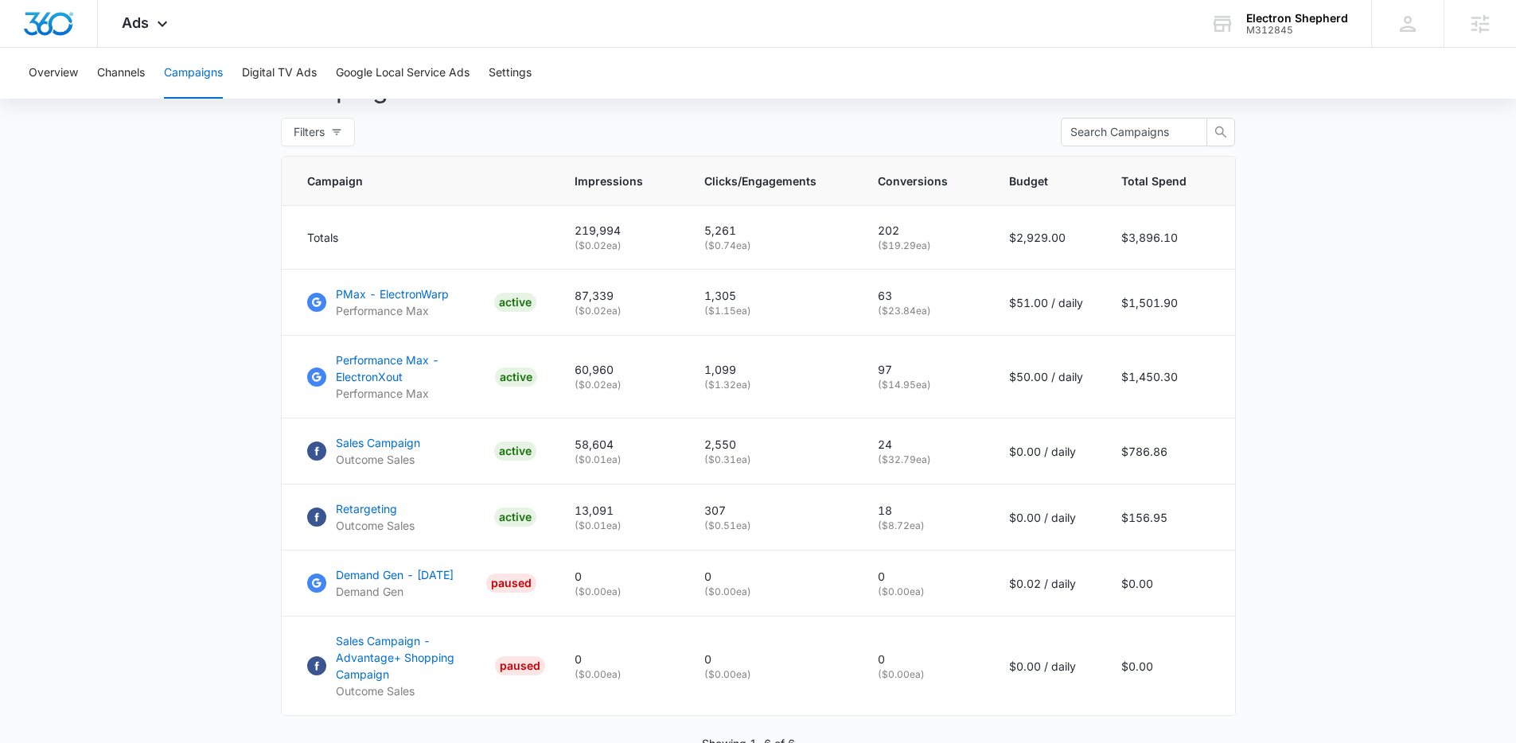
scroll to position [603, 0]
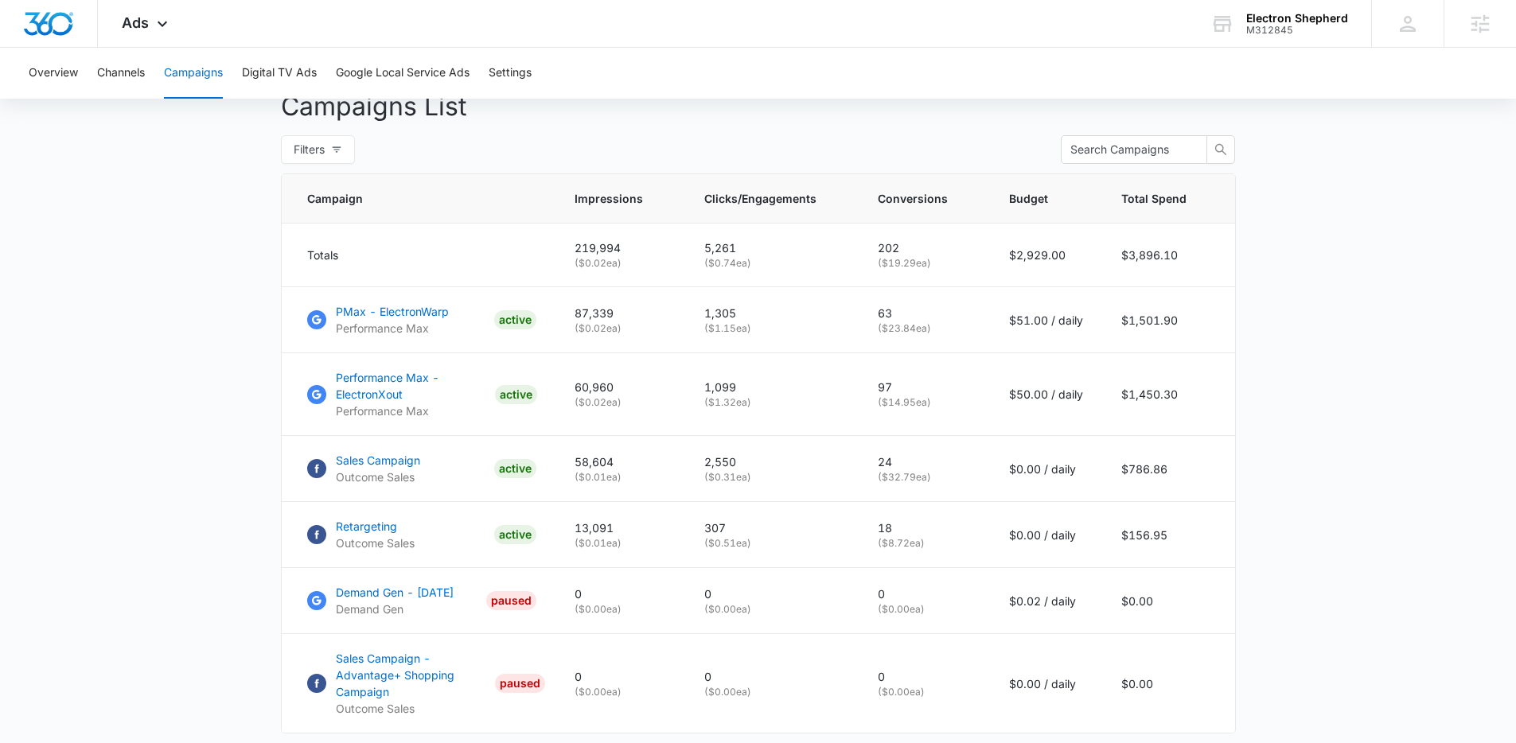
click at [216, 523] on main "Campaigns Filters [DATE] [DATE] Overall Results Impressions 220k 10.56% 246k pr…" at bounding box center [758, 196] width 1516 height 1299
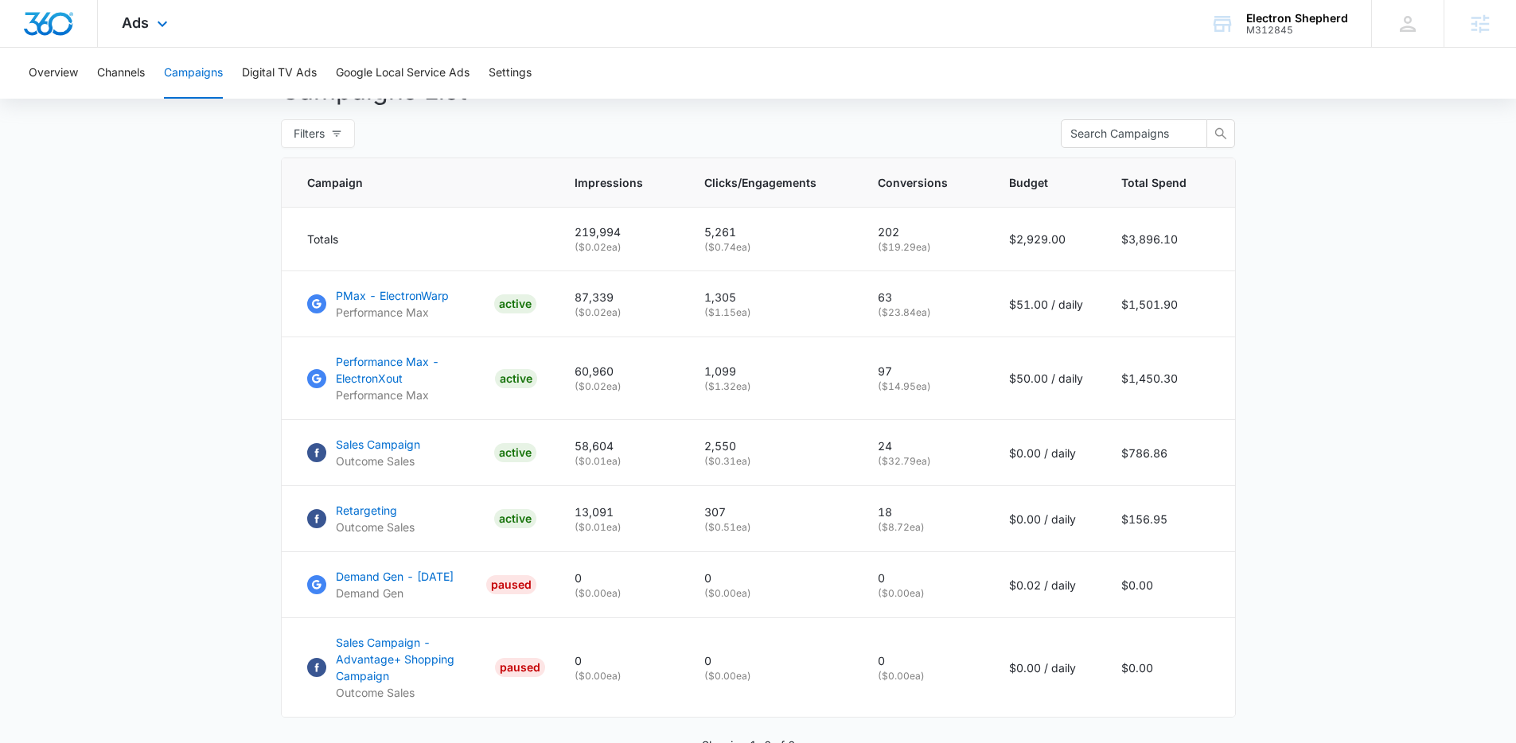
scroll to position [605, 0]
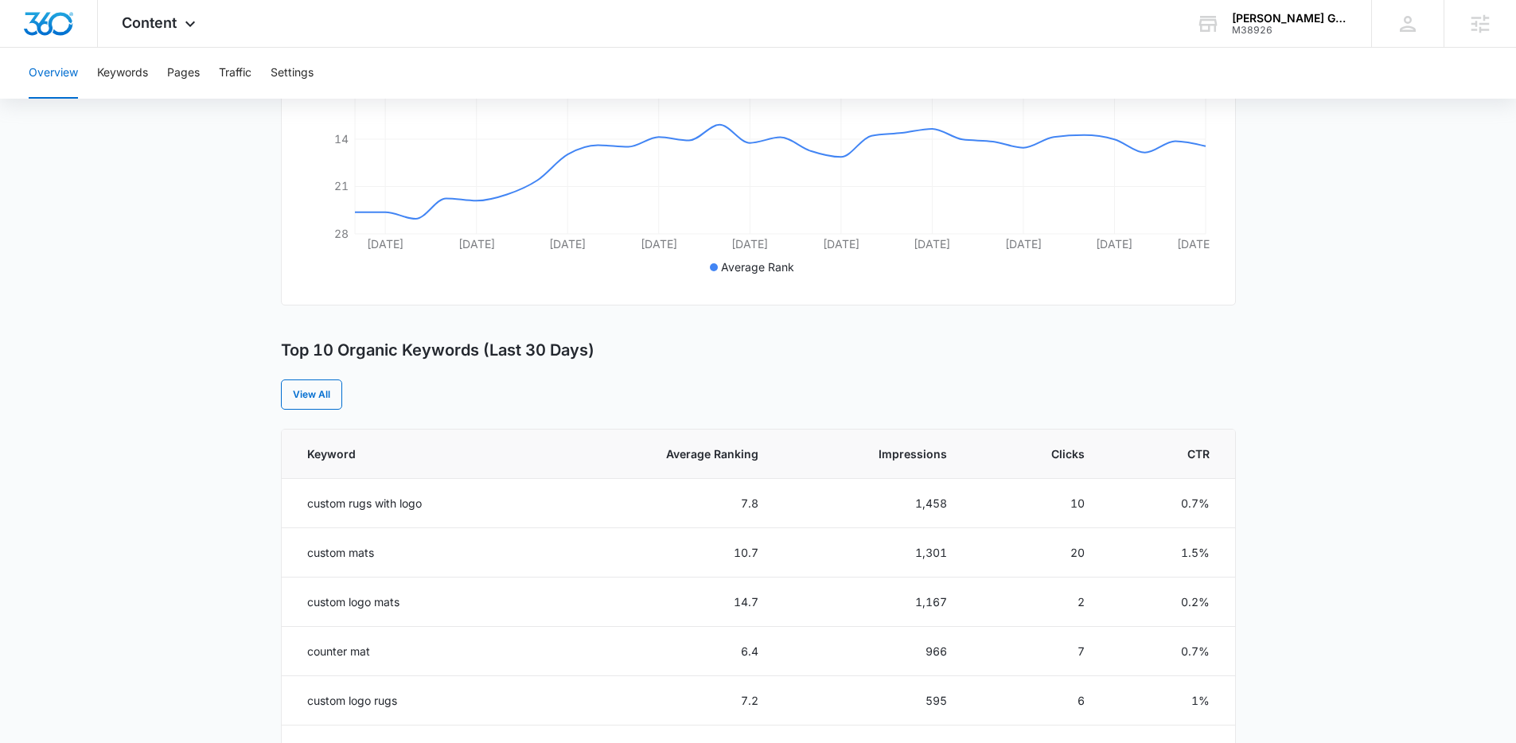
scroll to position [744, 0]
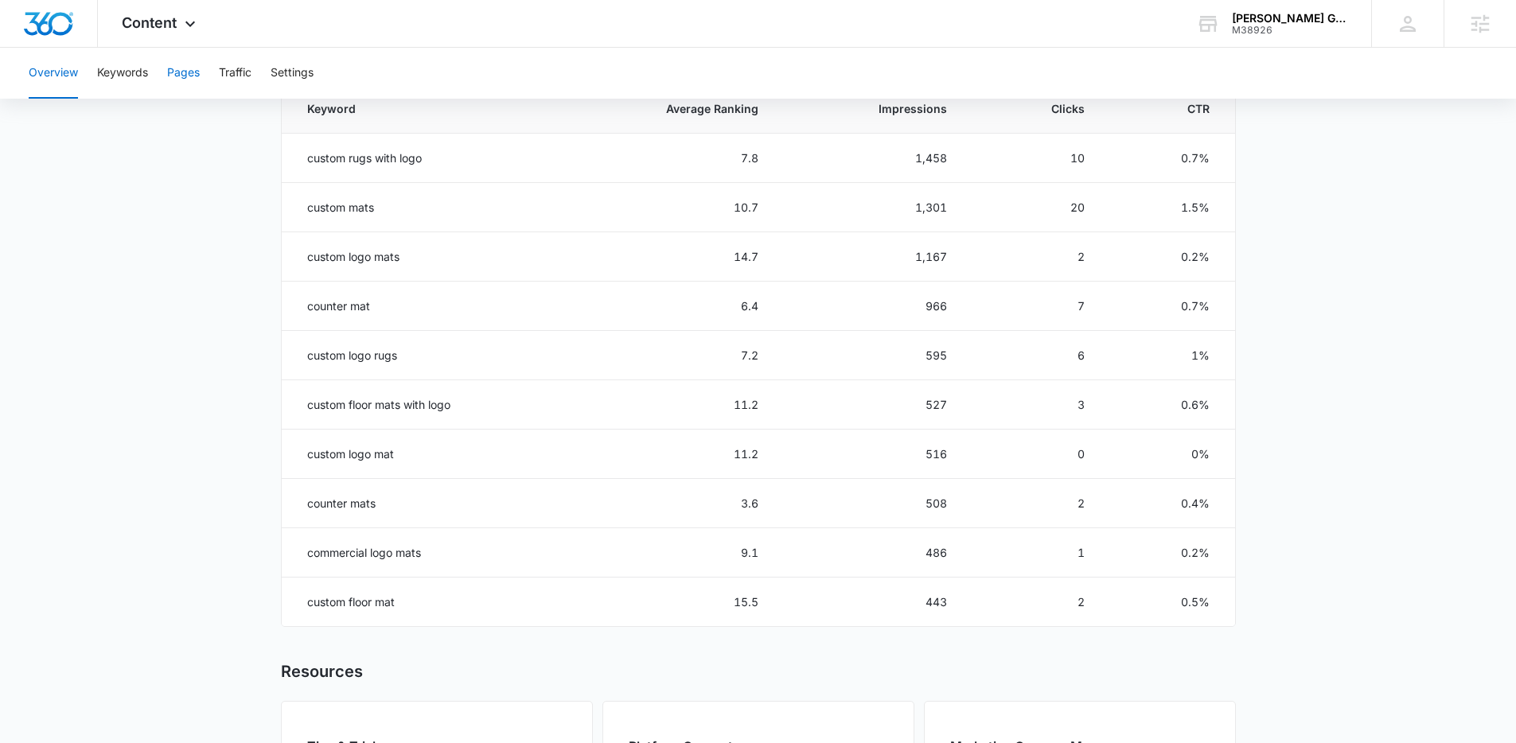
click at [189, 73] on button "Pages" at bounding box center [183, 73] width 33 height 51
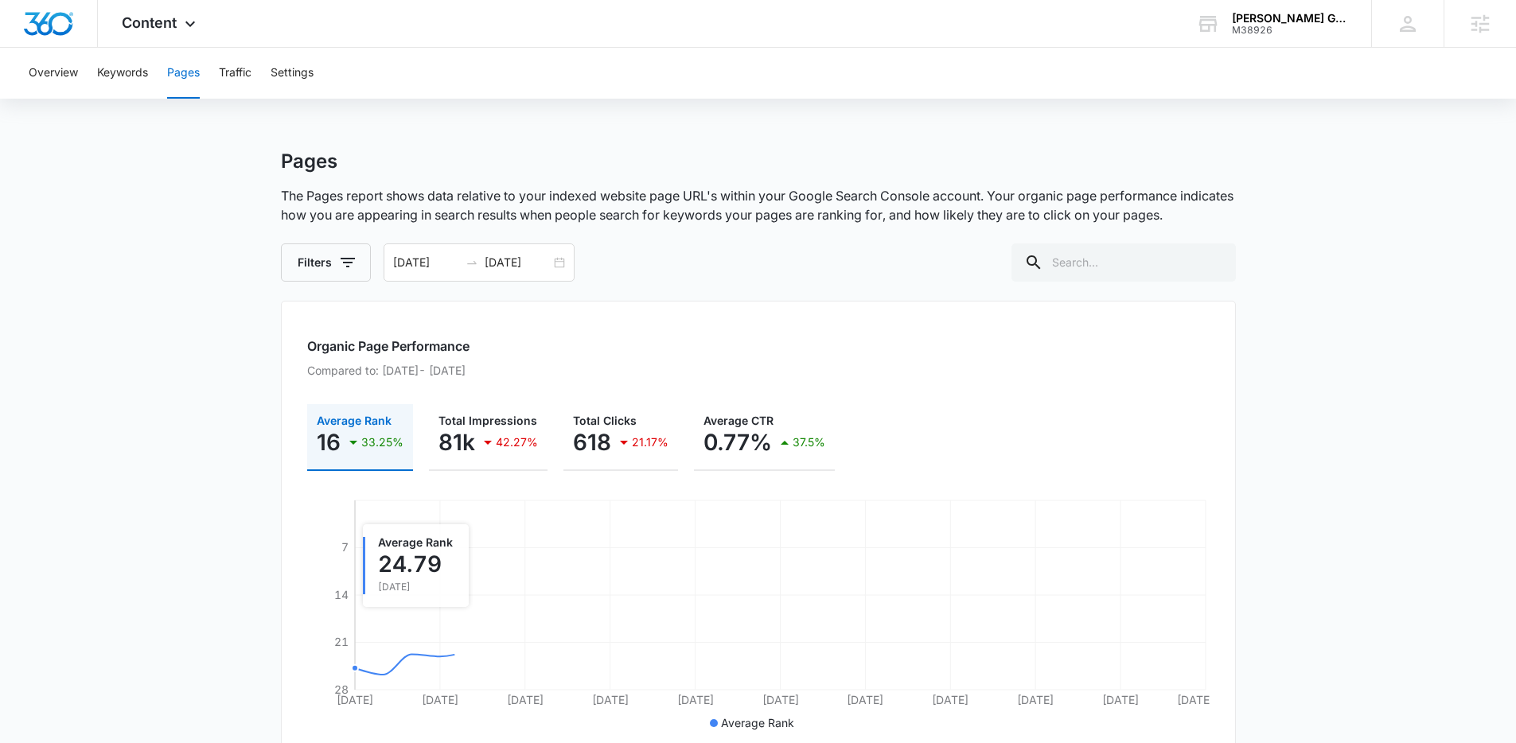
scroll to position [326, 0]
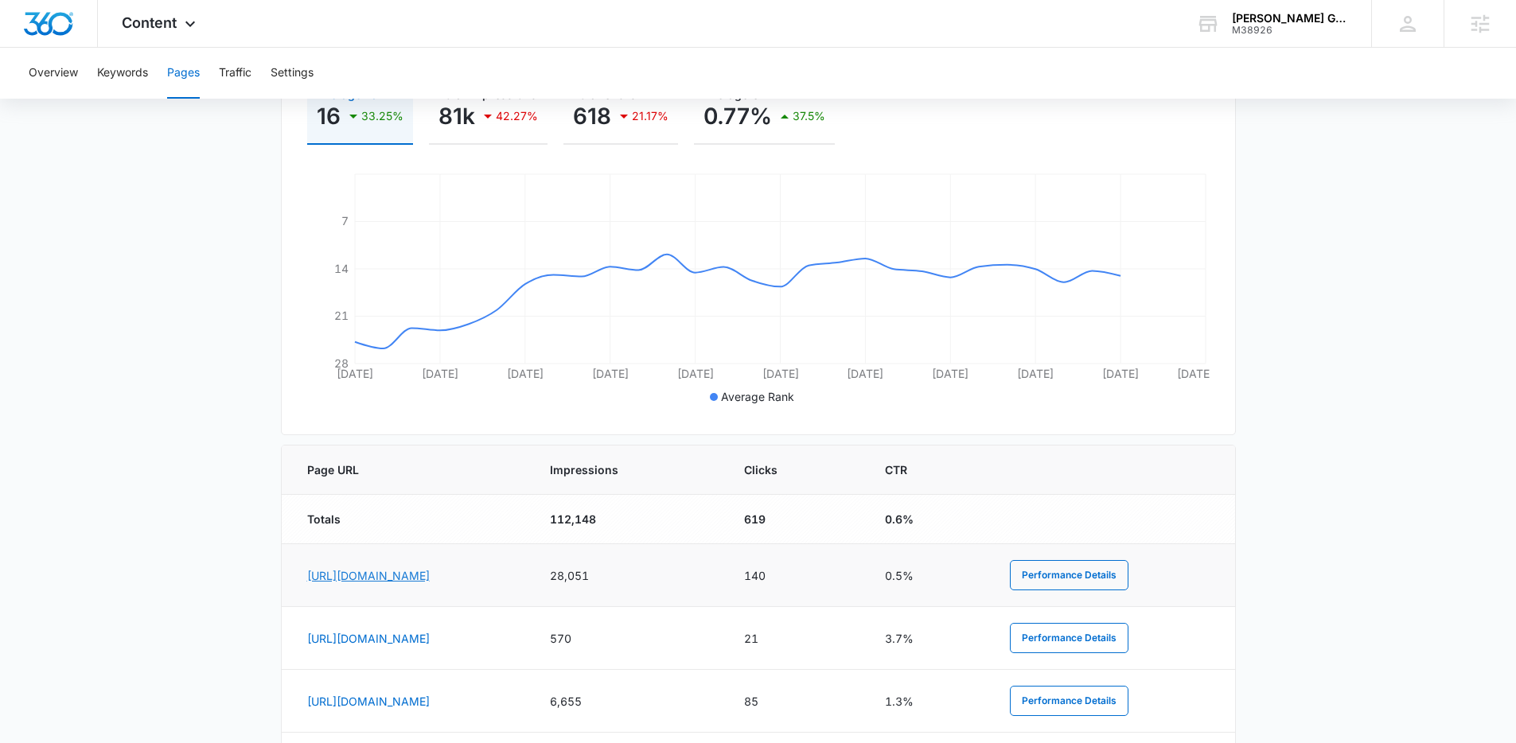
click at [381, 570] on link "https://custom-mats.com/" at bounding box center [368, 576] width 123 height 14
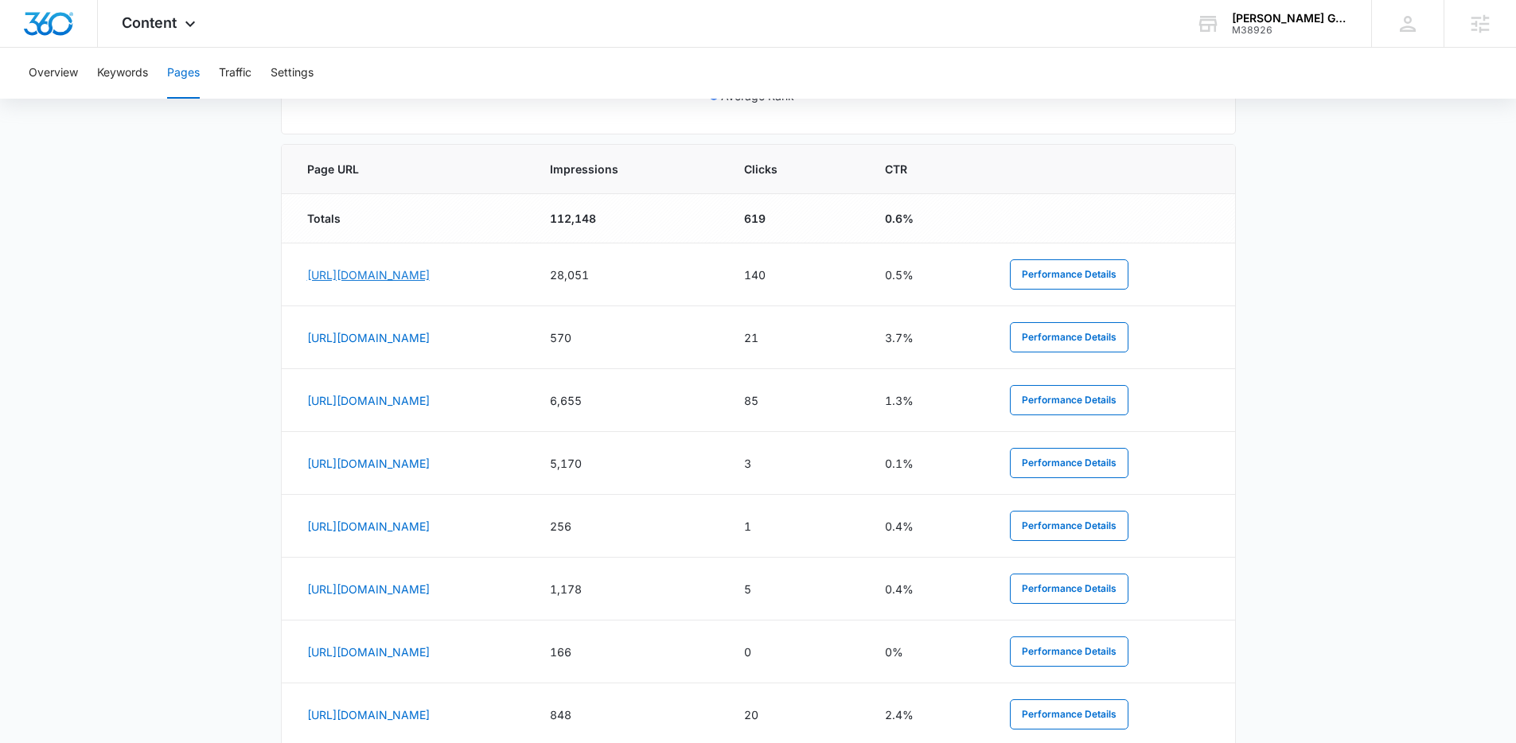
scroll to position [835, 0]
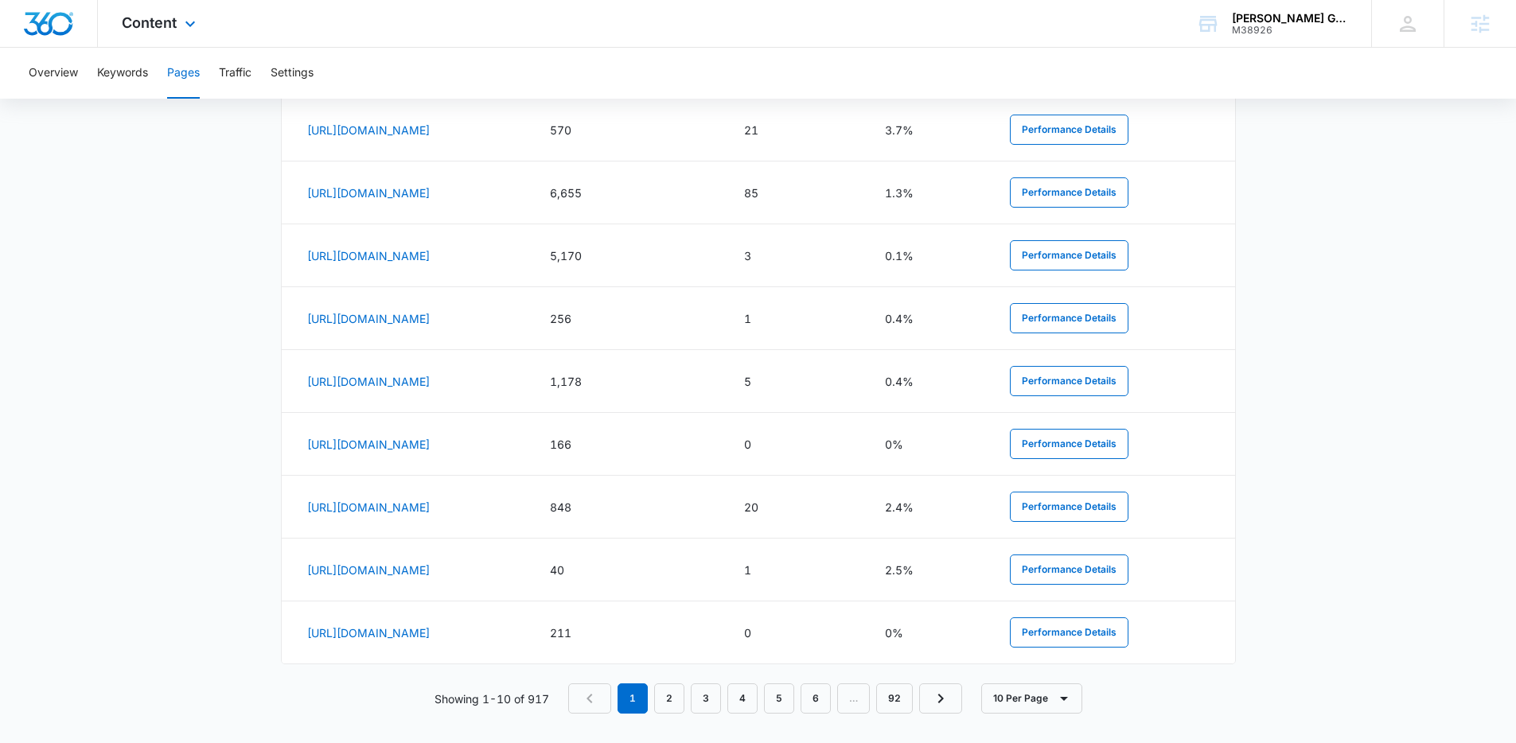
drag, startPoint x: 198, startPoint y: 28, endPoint x: 204, endPoint y: 38, distance: 12.1
click at [199, 29] on icon at bounding box center [190, 23] width 19 height 19
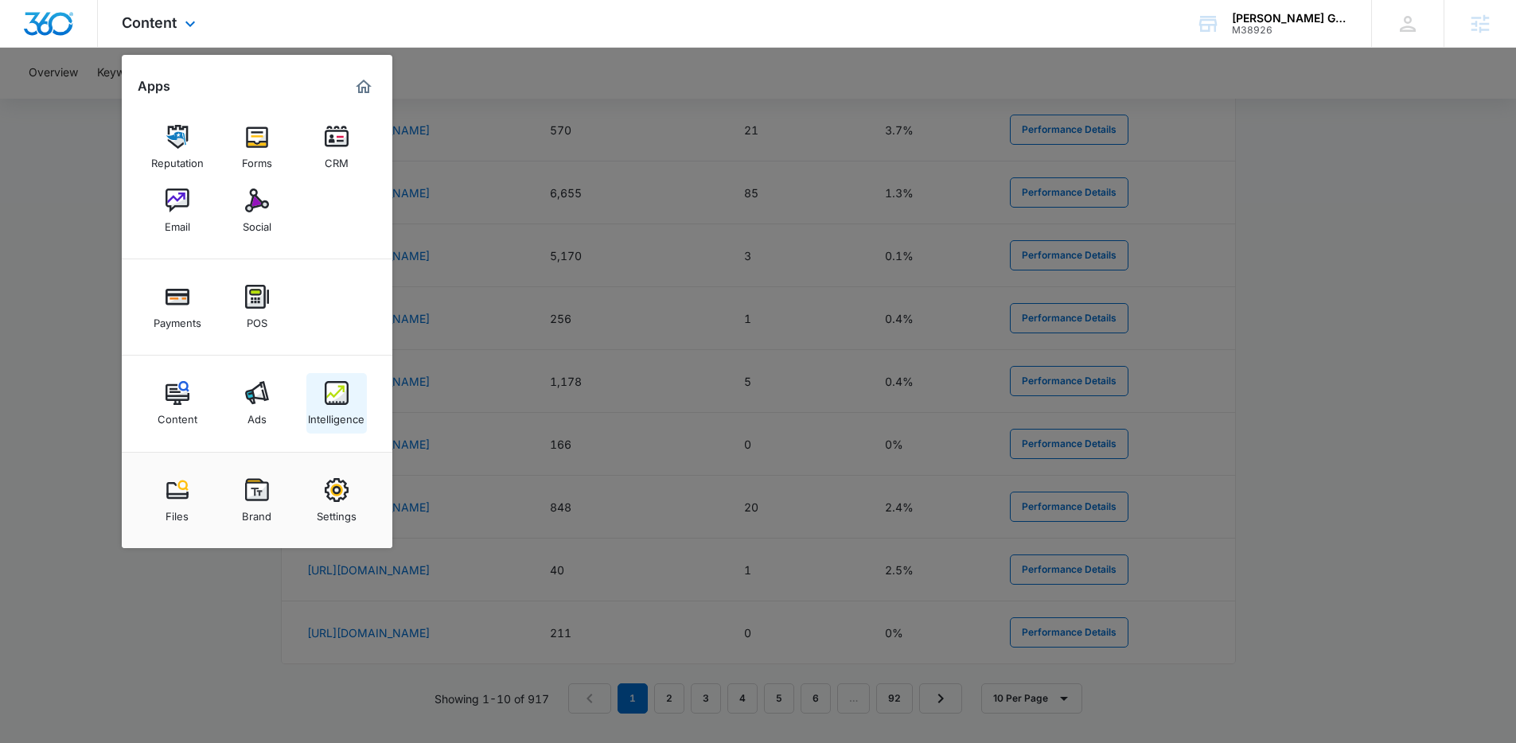
click at [343, 398] on img at bounding box center [337, 393] width 24 height 24
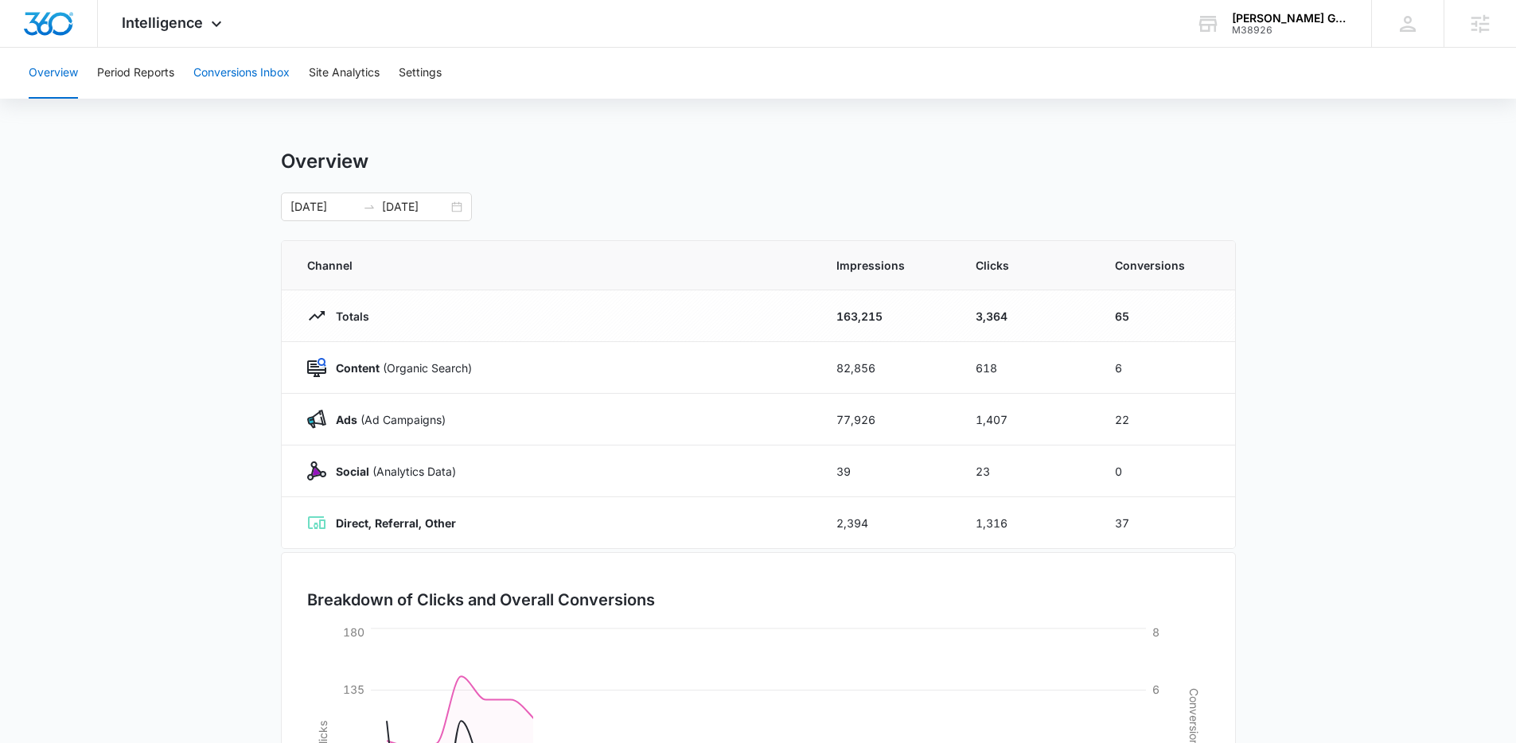
click at [227, 84] on button "Conversions Inbox" at bounding box center [241, 73] width 96 height 51
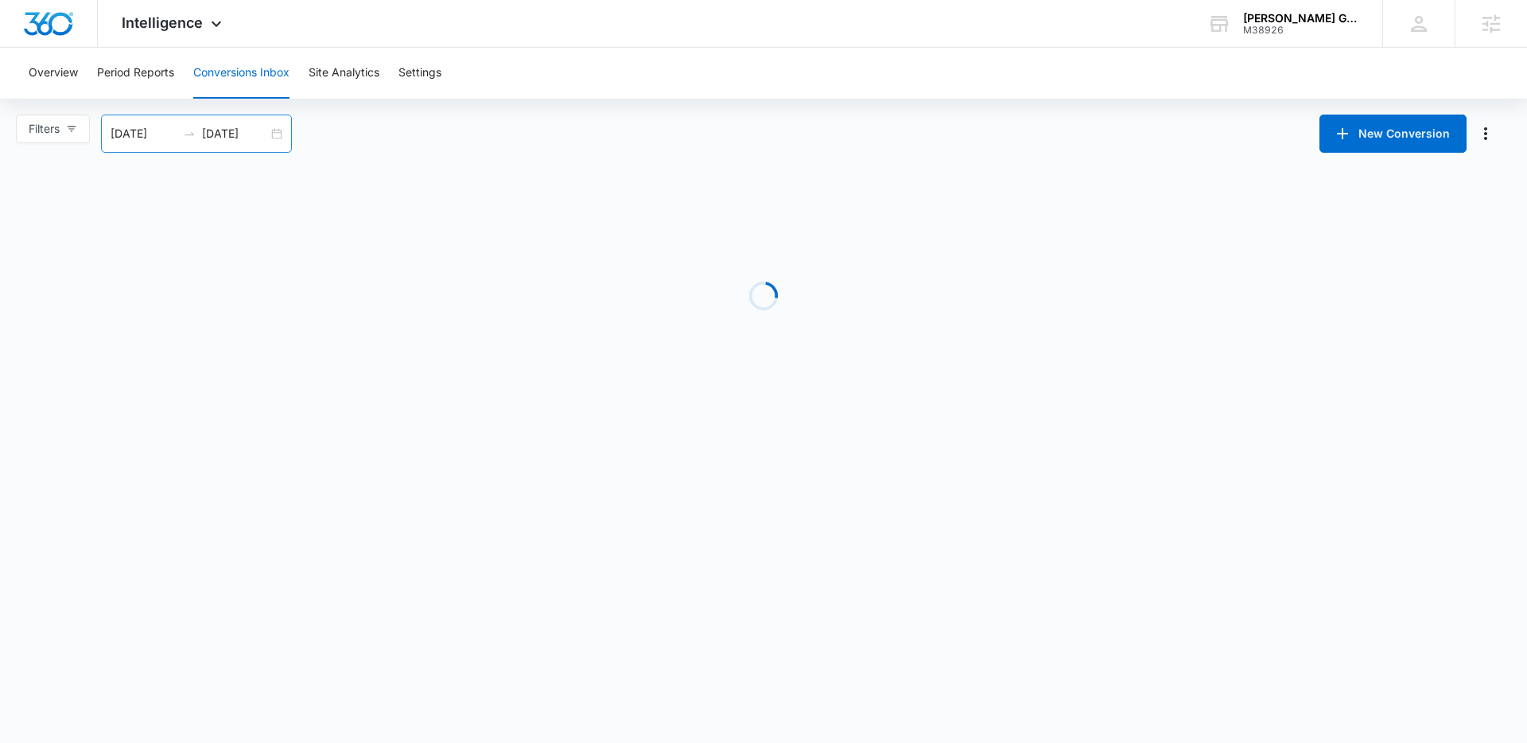
click at [286, 137] on div "09/06/2025 10/06/2025" at bounding box center [196, 134] width 191 height 38
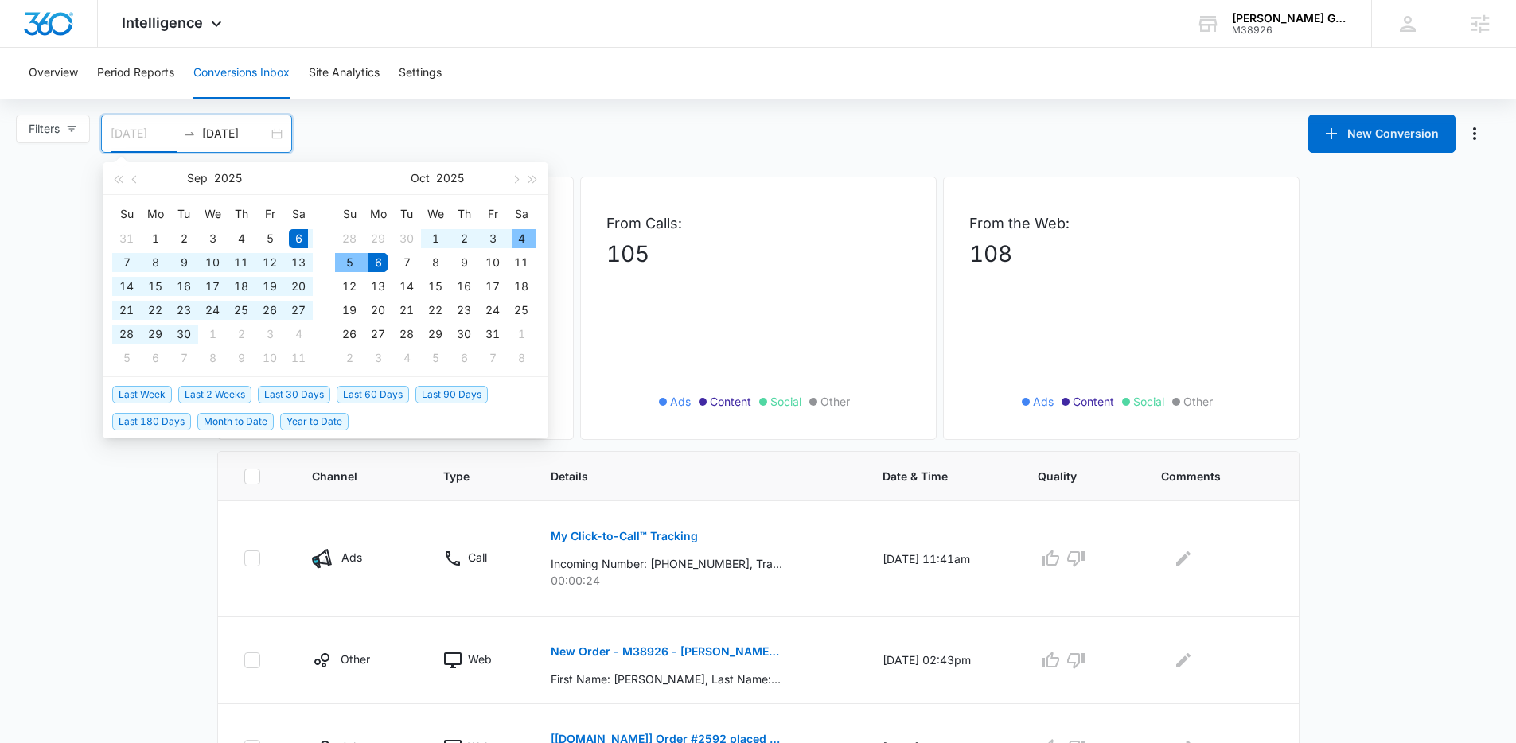
type input "[DATE]"
click at [286, 393] on span "Last 30 Days" at bounding box center [294, 395] width 72 height 18
